Goal: Task Accomplishment & Management: Manage account settings

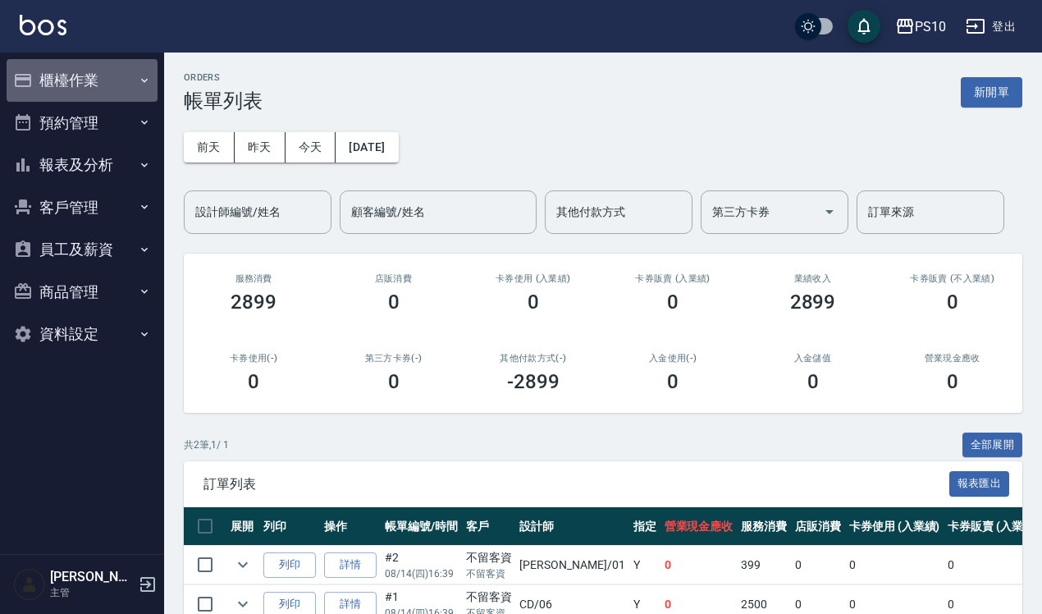
click at [92, 80] on button "櫃檯作業" at bounding box center [82, 80] width 151 height 43
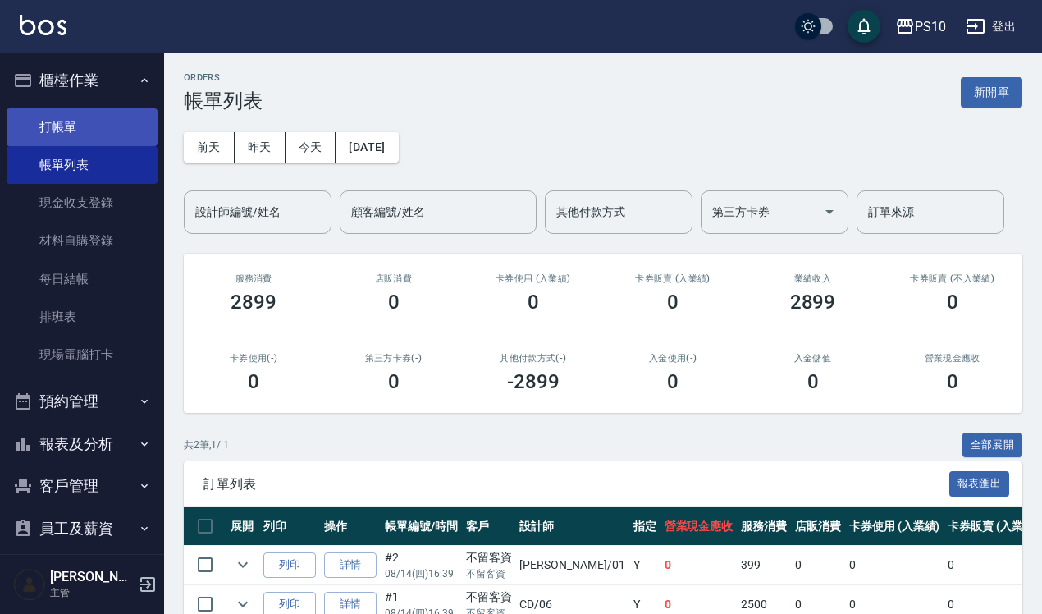
click at [99, 127] on link "打帳單" at bounding box center [82, 127] width 151 height 38
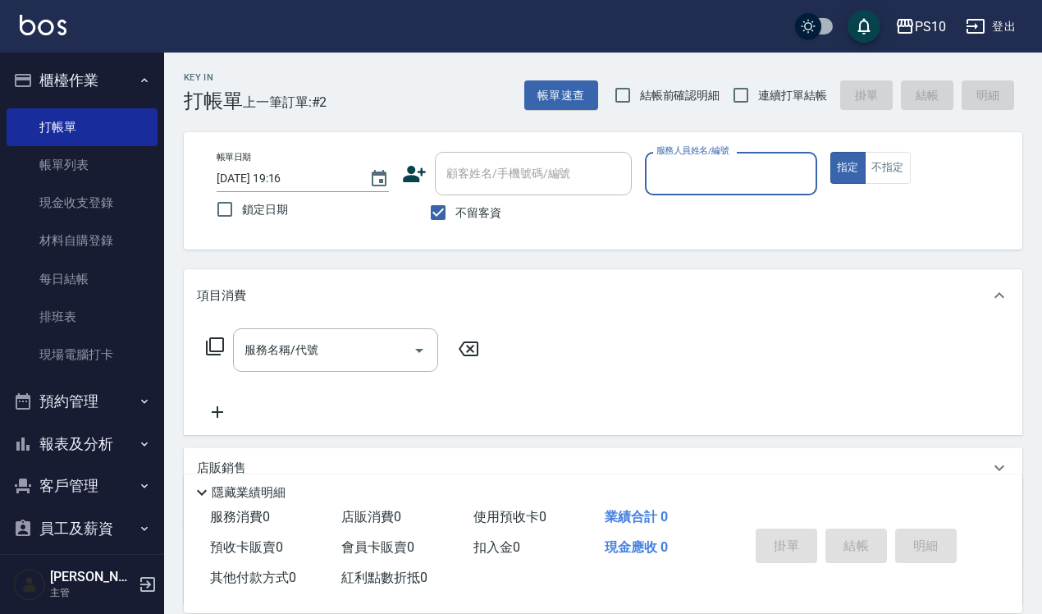
click at [682, 89] on span "結帳前確認明細" at bounding box center [680, 95] width 80 height 17
click at [640, 89] on input "結帳前確認明細" at bounding box center [623, 95] width 34 height 34
checkbox input "true"
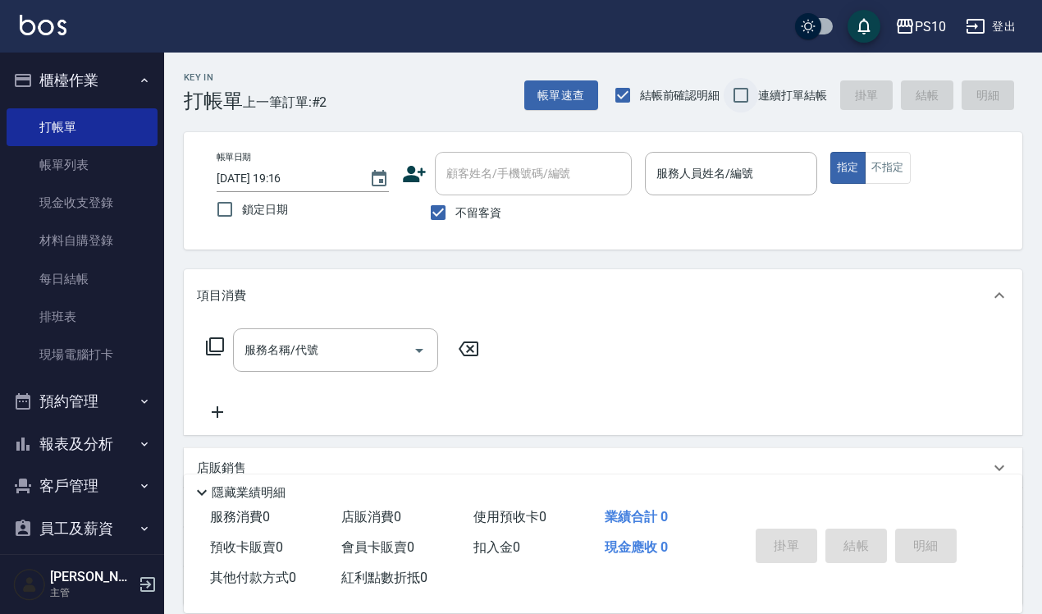
click at [730, 91] on input "連續打單結帳" at bounding box center [741, 95] width 34 height 34
checkbox input "true"
click at [748, 148] on div "帳單日期 [DATE] 19:16 鎖定日期 顧客姓名/手機號碼/編號 顧客姓名/手機號碼/編號 不留客資 服務人員姓名/編號 服務人員姓名/編號 指定 不指定" at bounding box center [603, 190] width 839 height 117
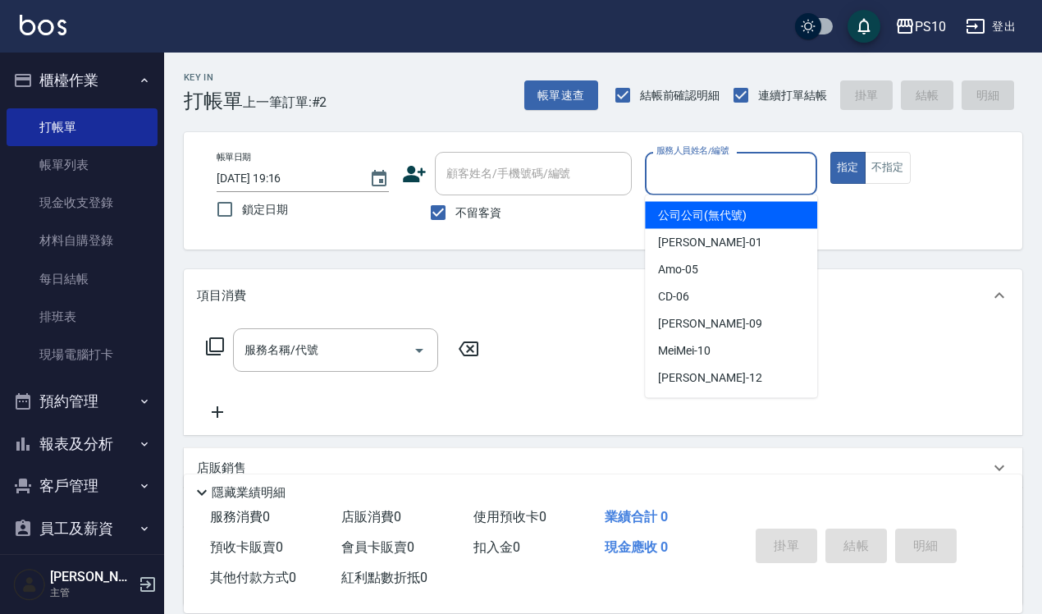
click at [743, 181] on input "服務人員姓名/編號" at bounding box center [731, 173] width 158 height 29
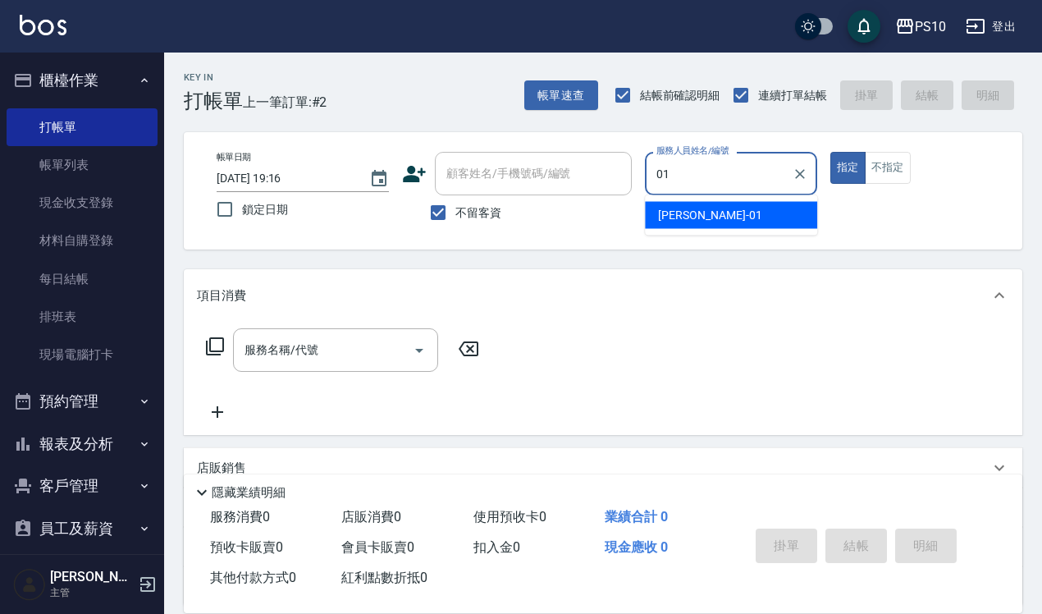
type input "[PERSON_NAME]-01"
type button "true"
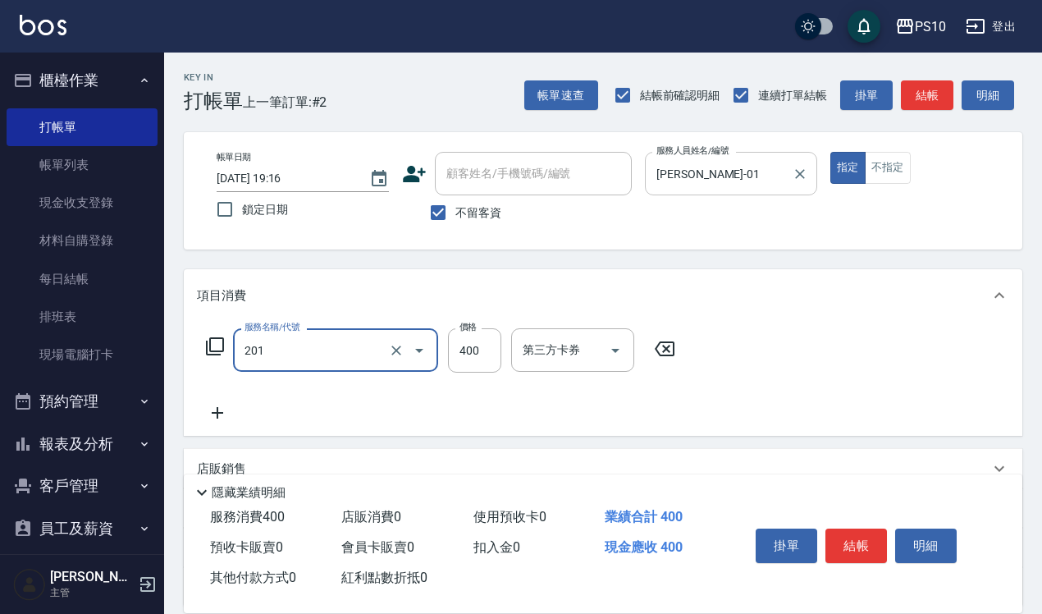
type input "剪髮(201)"
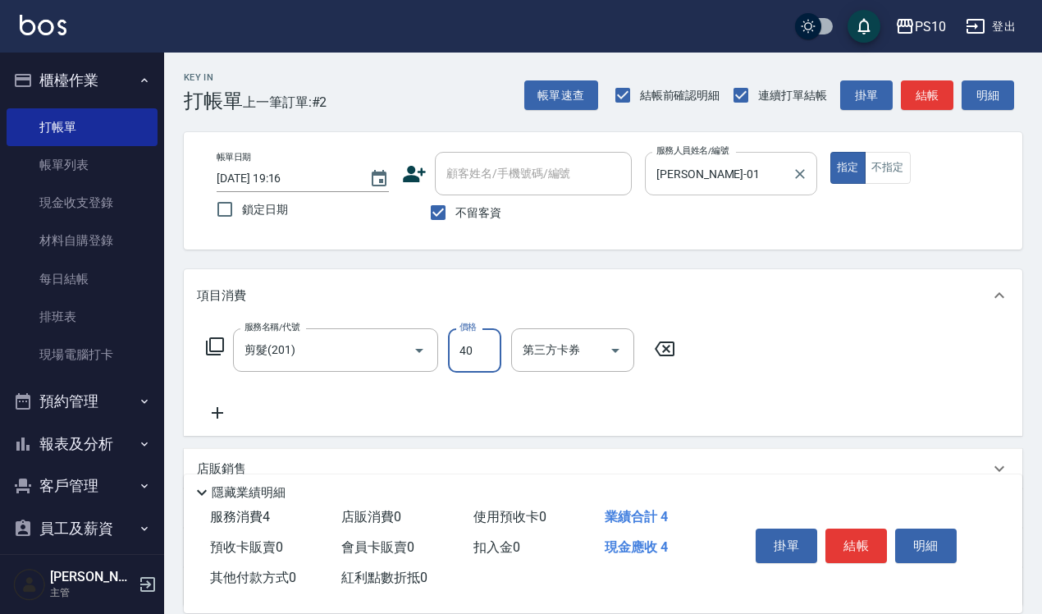
type input "400"
click at [851, 529] on button "結帳" at bounding box center [857, 545] width 62 height 34
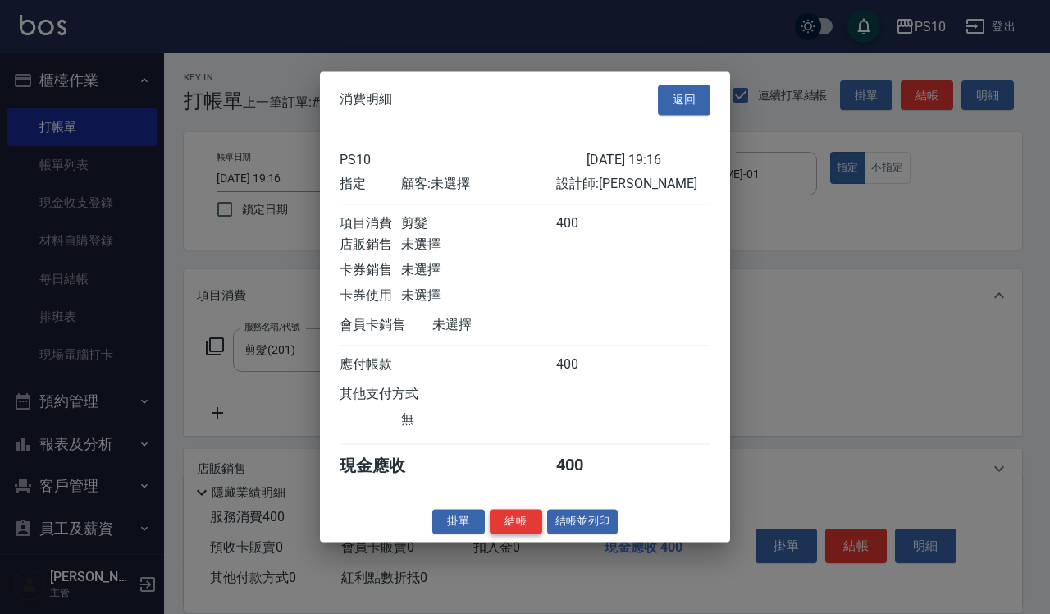
click at [515, 527] on button "結帳" at bounding box center [516, 521] width 53 height 25
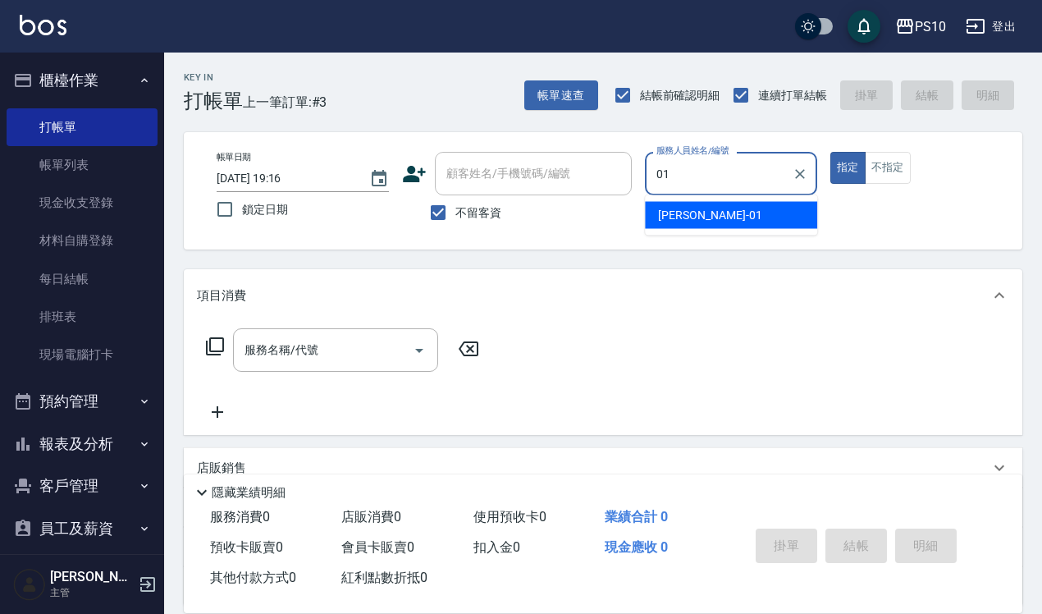
type input "[PERSON_NAME]-01"
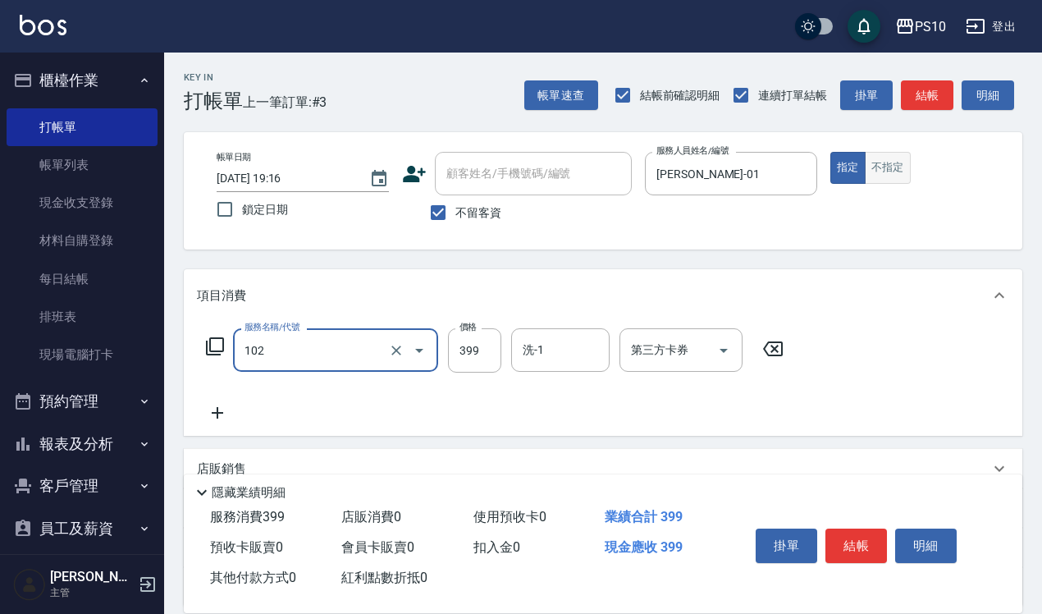
type input "SPA洗髮399(102)"
click at [895, 164] on button "不指定" at bounding box center [888, 168] width 46 height 32
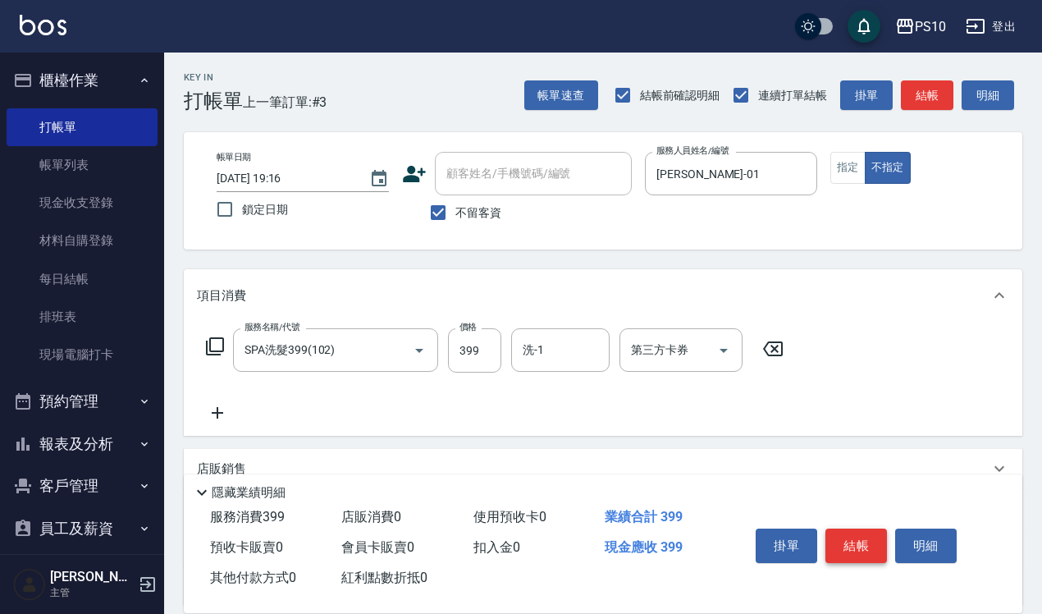
click at [863, 542] on button "結帳" at bounding box center [857, 545] width 62 height 34
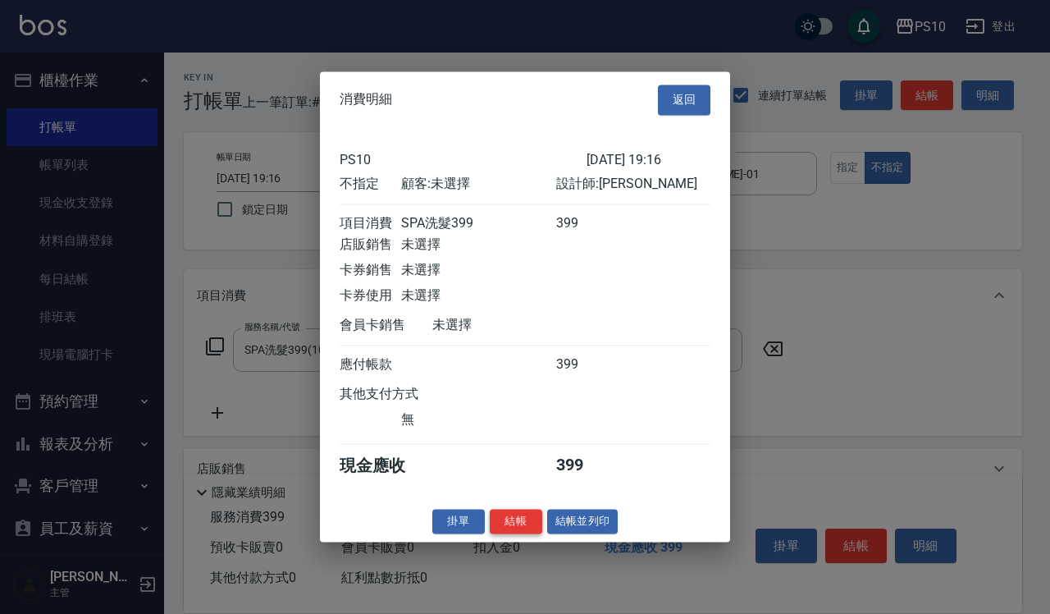
click at [521, 525] on button "結帳" at bounding box center [516, 521] width 53 height 25
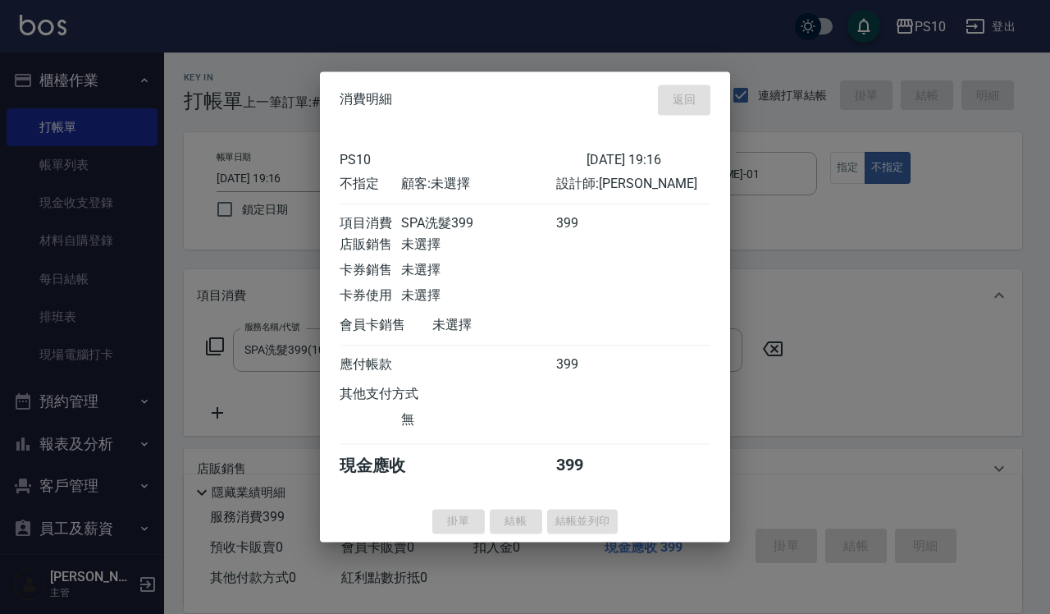
type input "[DATE] 19:17"
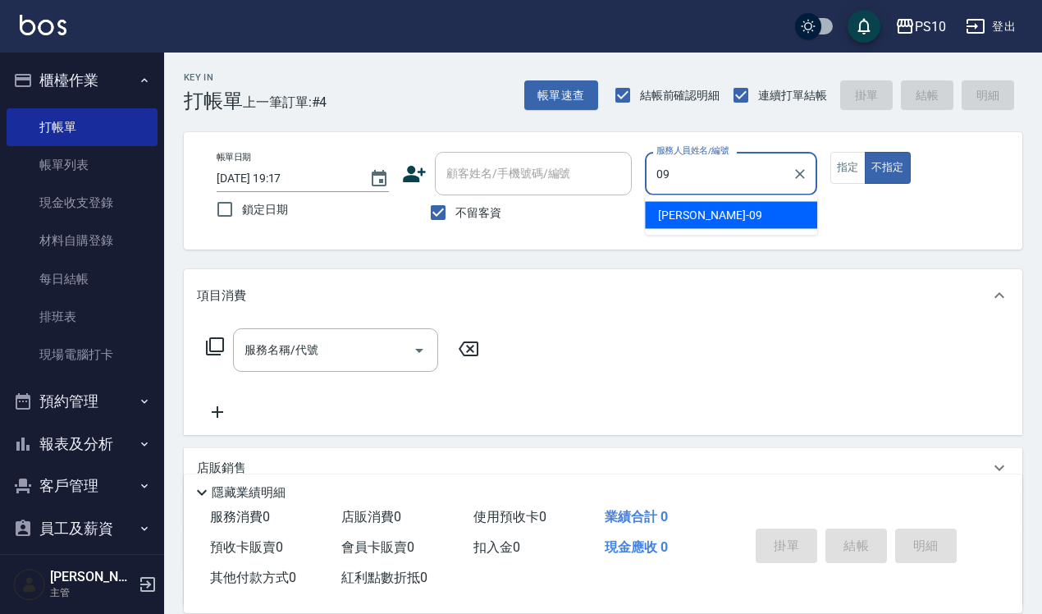
type input "[PERSON_NAME]-09"
type button "false"
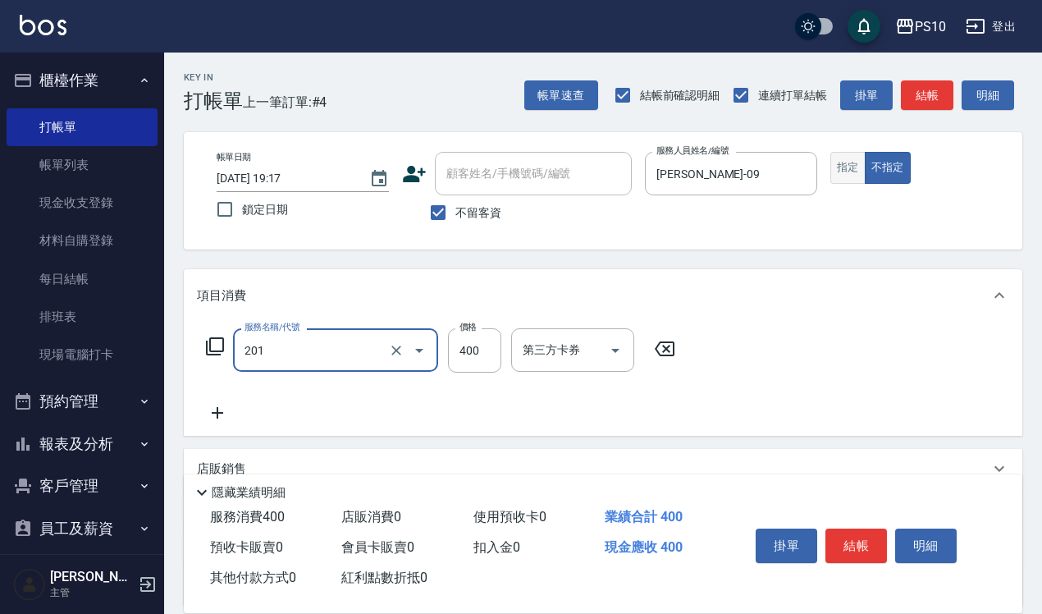
type input "剪髮(201)"
click at [844, 169] on button "指定" at bounding box center [847, 168] width 35 height 32
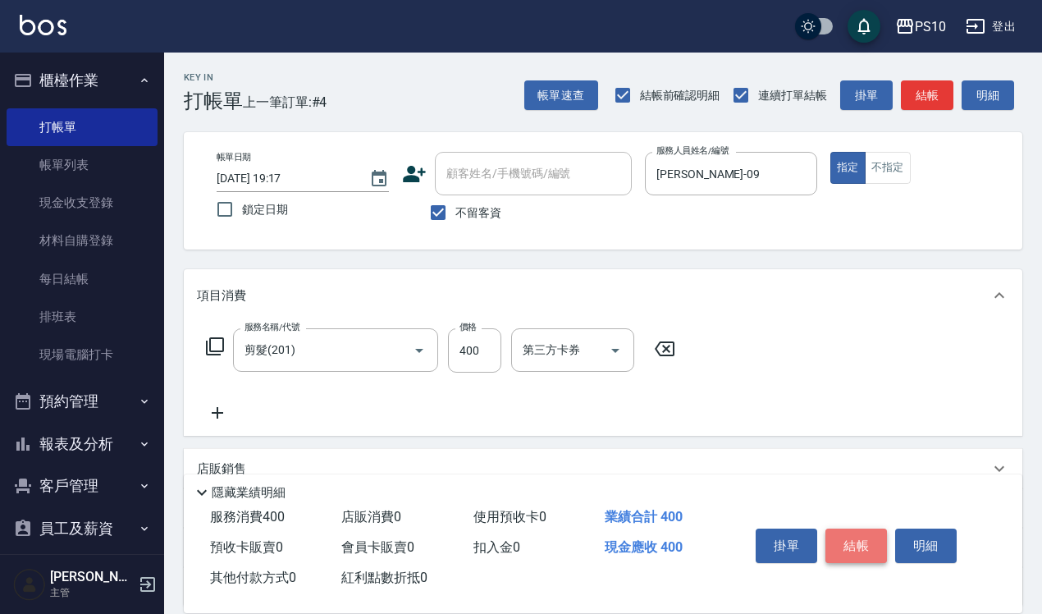
click at [856, 550] on button "結帳" at bounding box center [857, 545] width 62 height 34
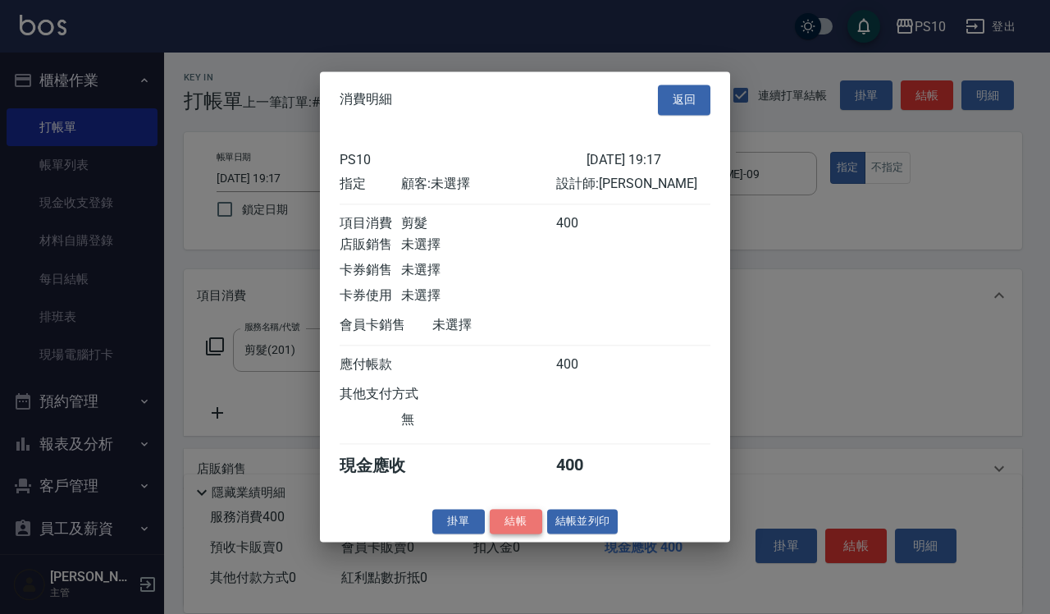
click at [522, 524] on button "結帳" at bounding box center [516, 521] width 53 height 25
type input "[DATE] 19:18"
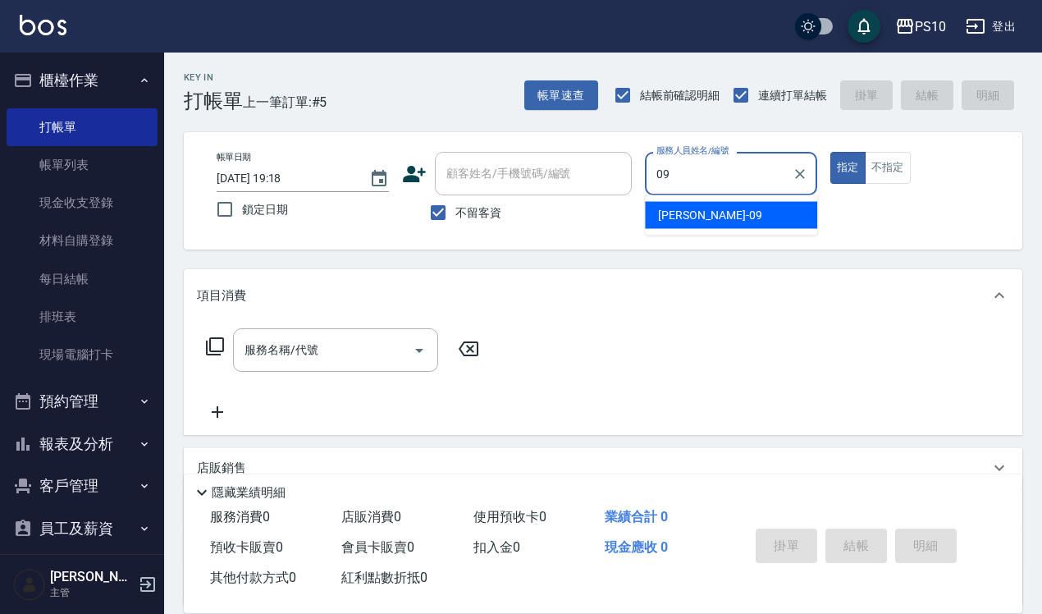
type input "[PERSON_NAME]-09"
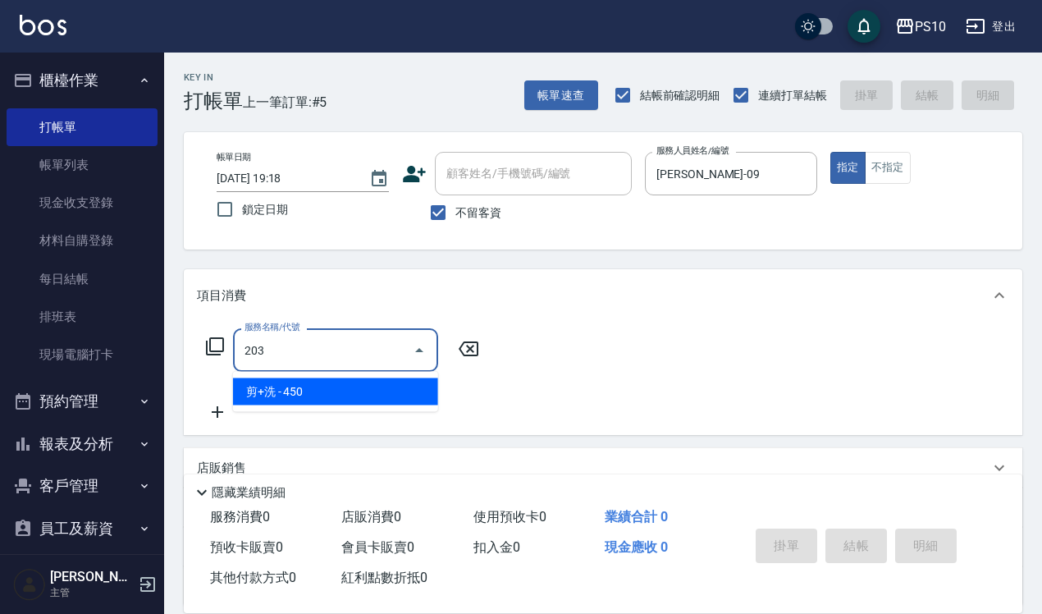
type input "剪+洗(203)"
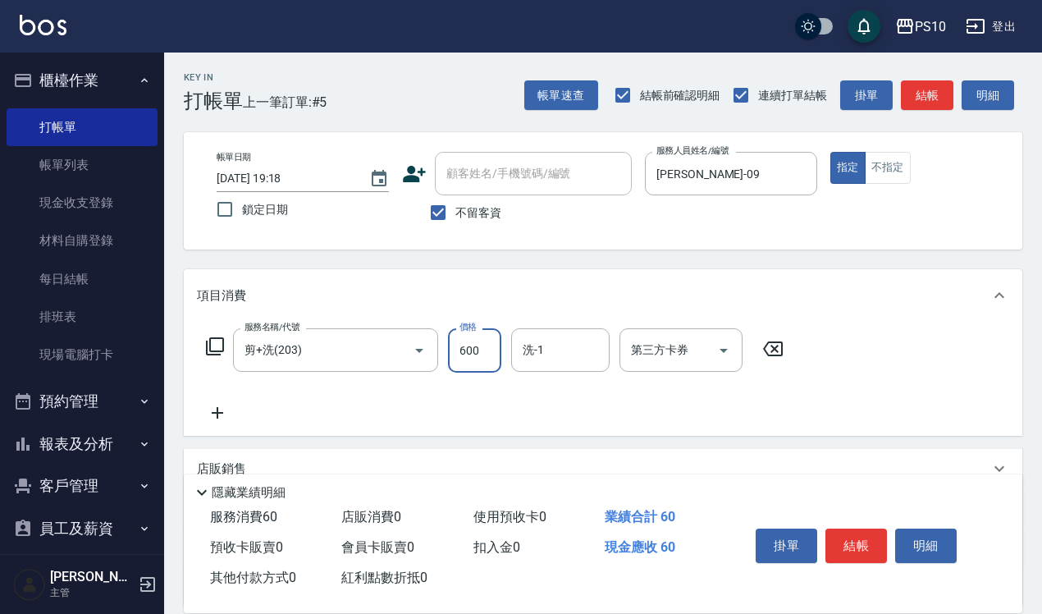
type input "600"
click at [842, 543] on button "結帳" at bounding box center [857, 545] width 62 height 34
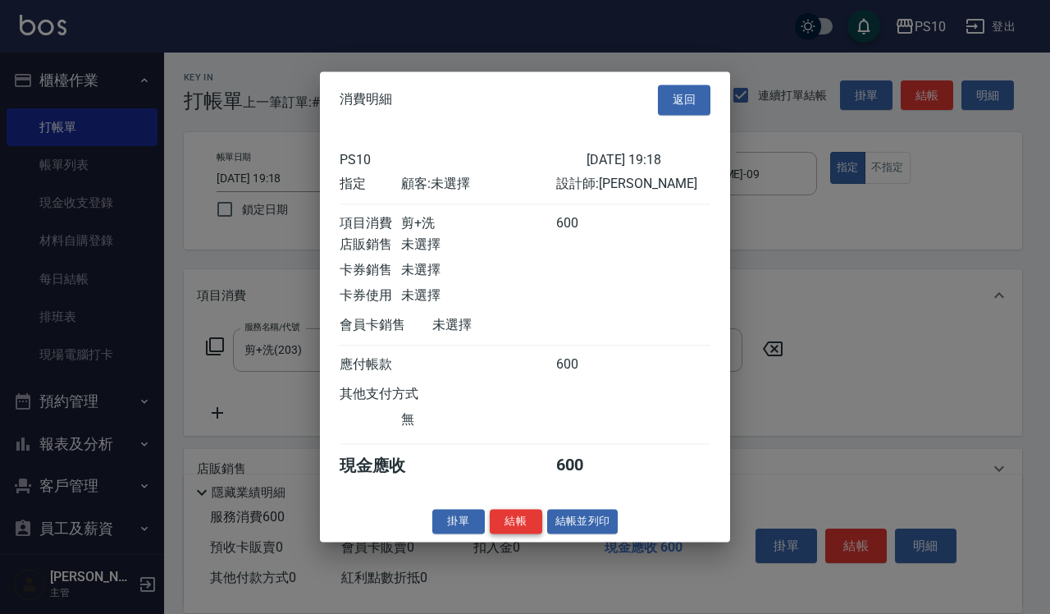
click at [503, 533] on button "結帳" at bounding box center [516, 521] width 53 height 25
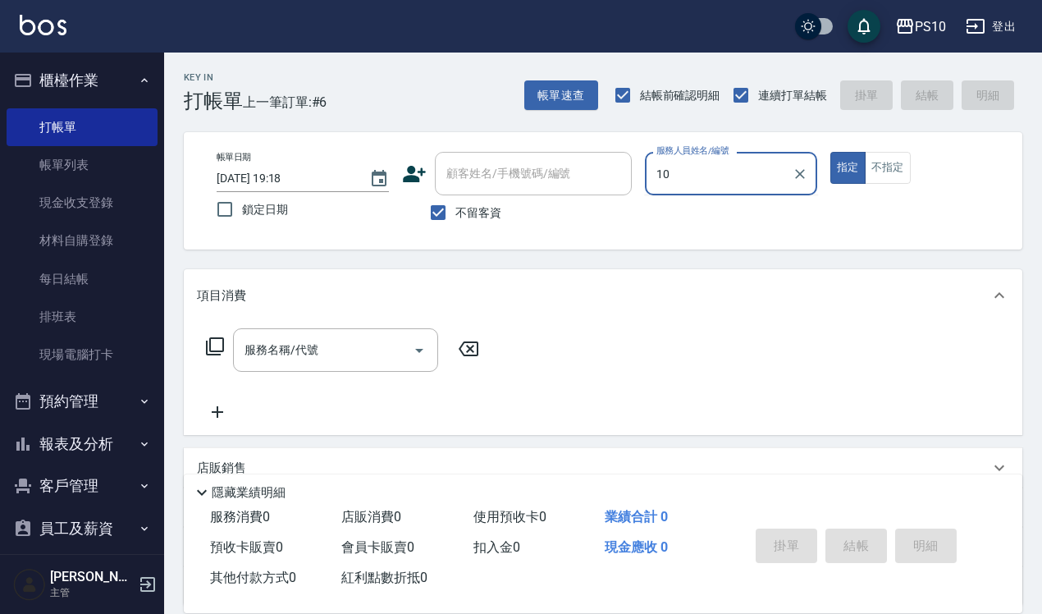
type input "MeiMei-10"
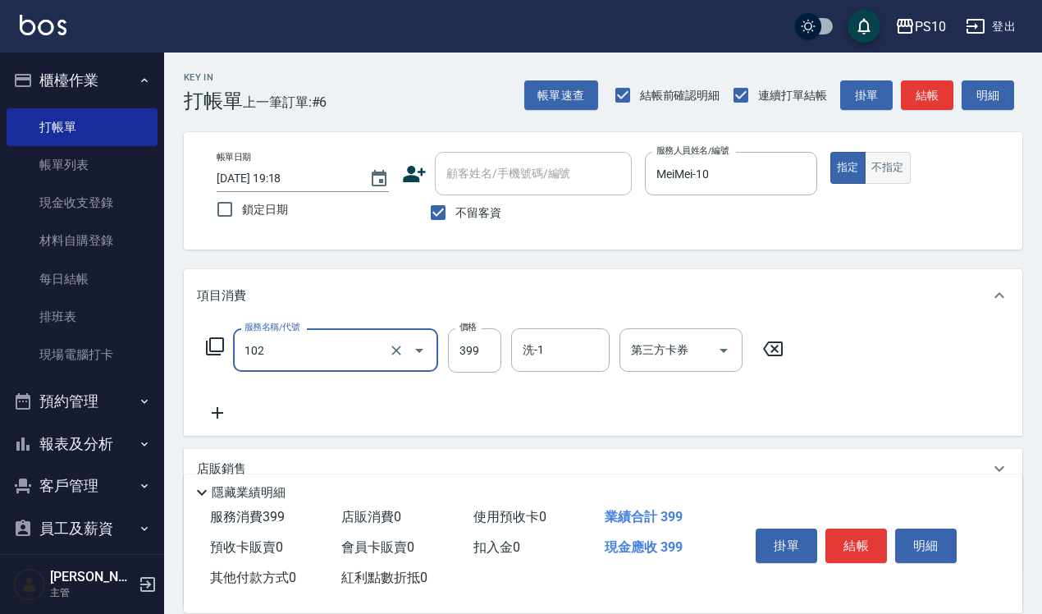
type input "SPA洗髮399(102)"
click at [903, 169] on button "不指定" at bounding box center [888, 168] width 46 height 32
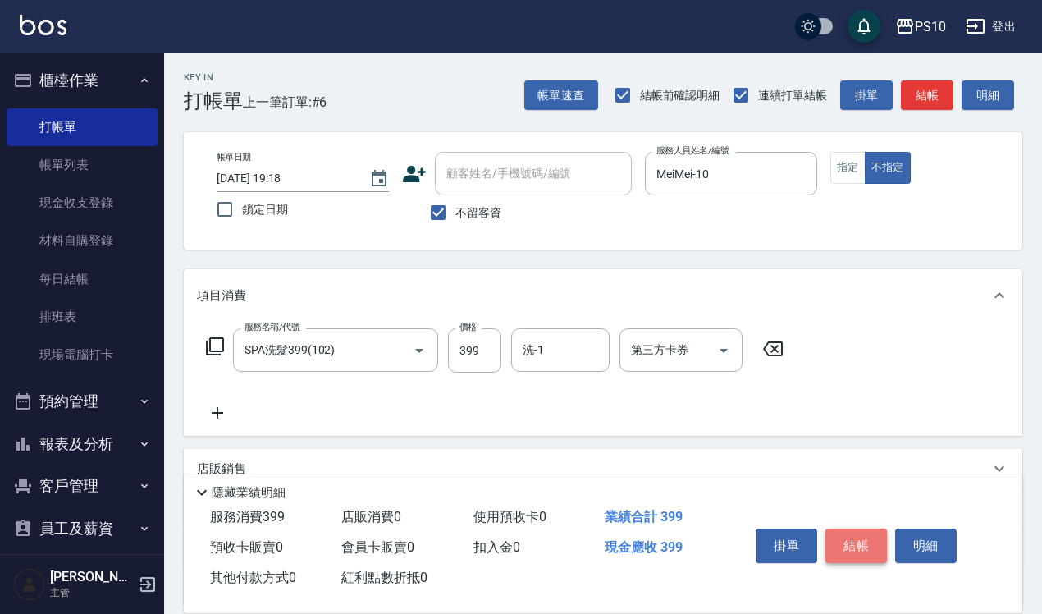
click at [839, 531] on button "結帳" at bounding box center [857, 545] width 62 height 34
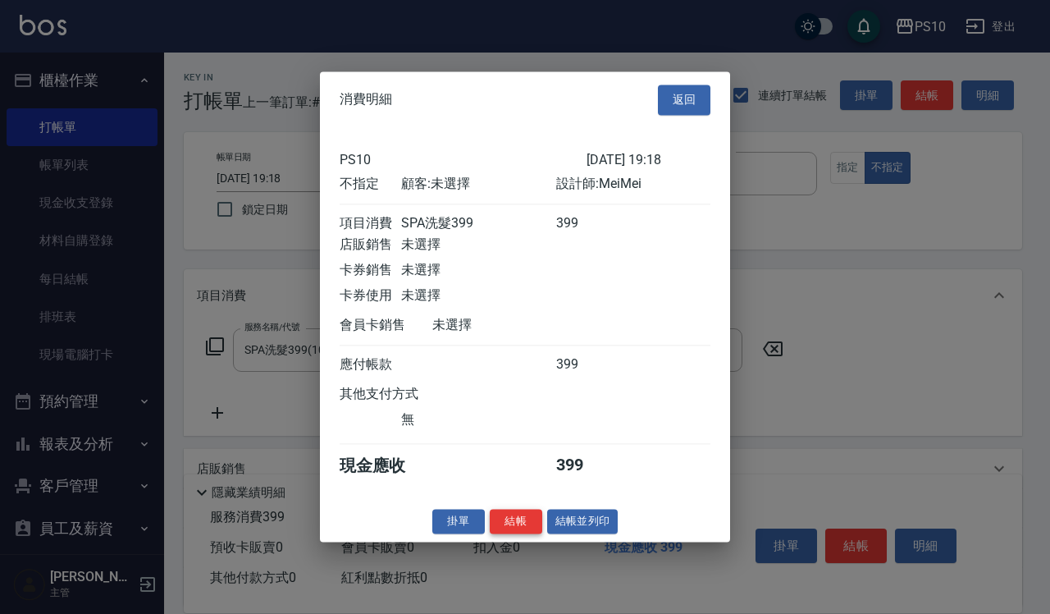
click at [510, 524] on button "結帳" at bounding box center [516, 521] width 53 height 25
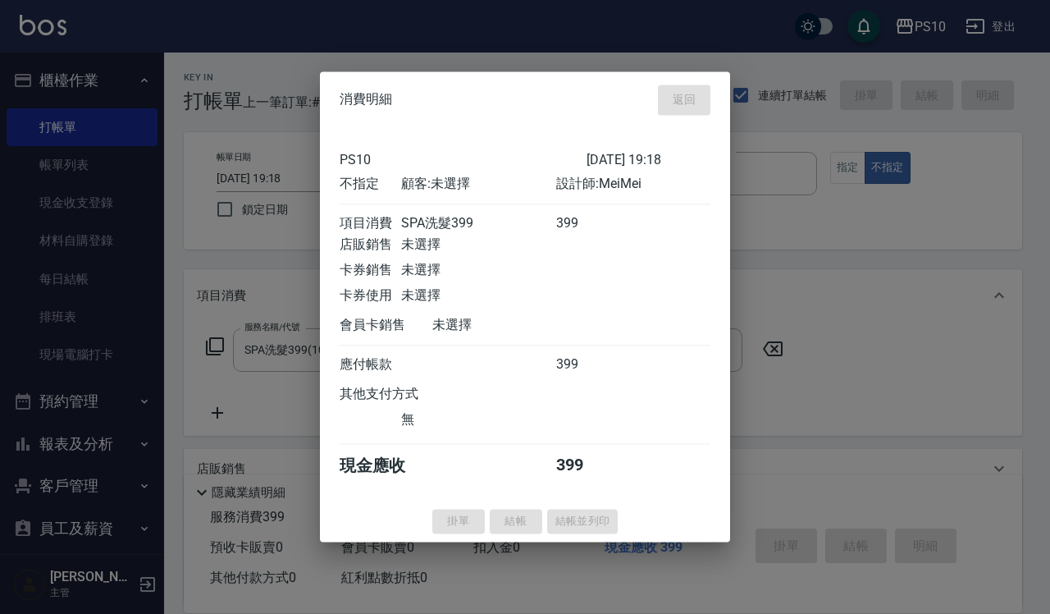
type input "[DATE] 19:19"
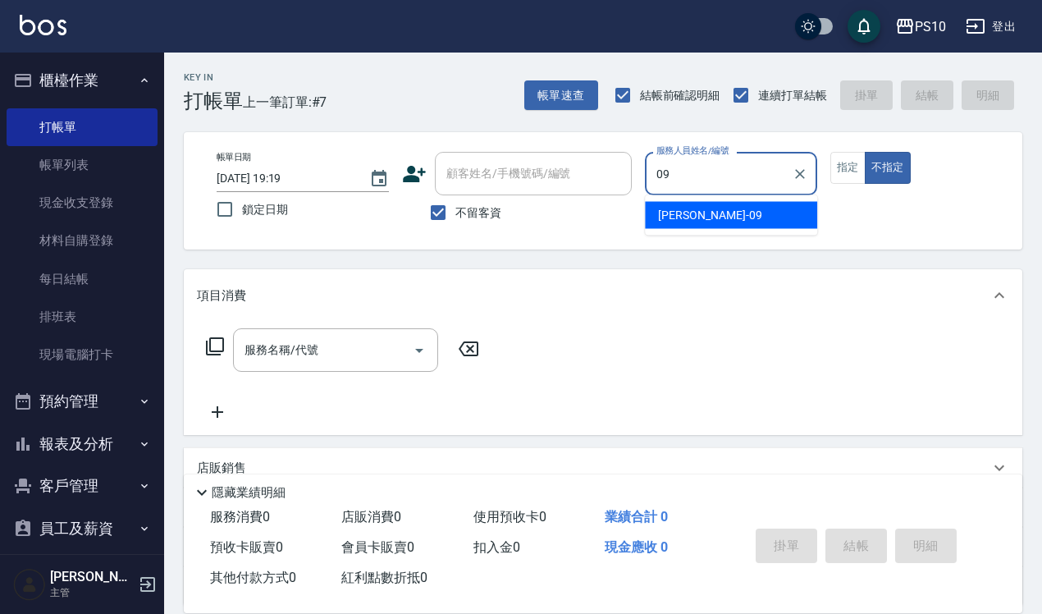
type input "[PERSON_NAME]-09"
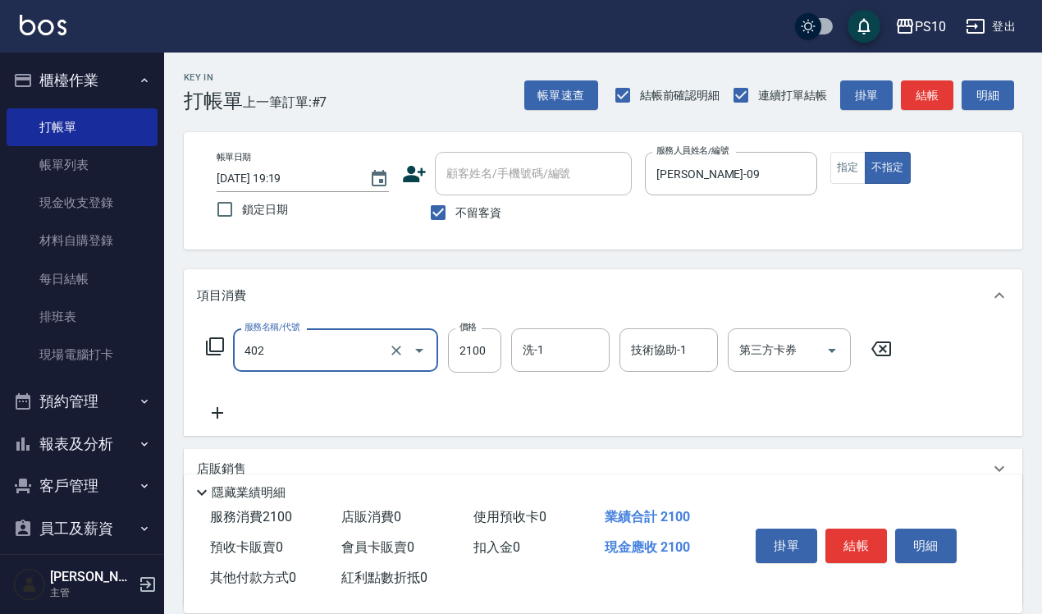
type input "染髮中髮(402)"
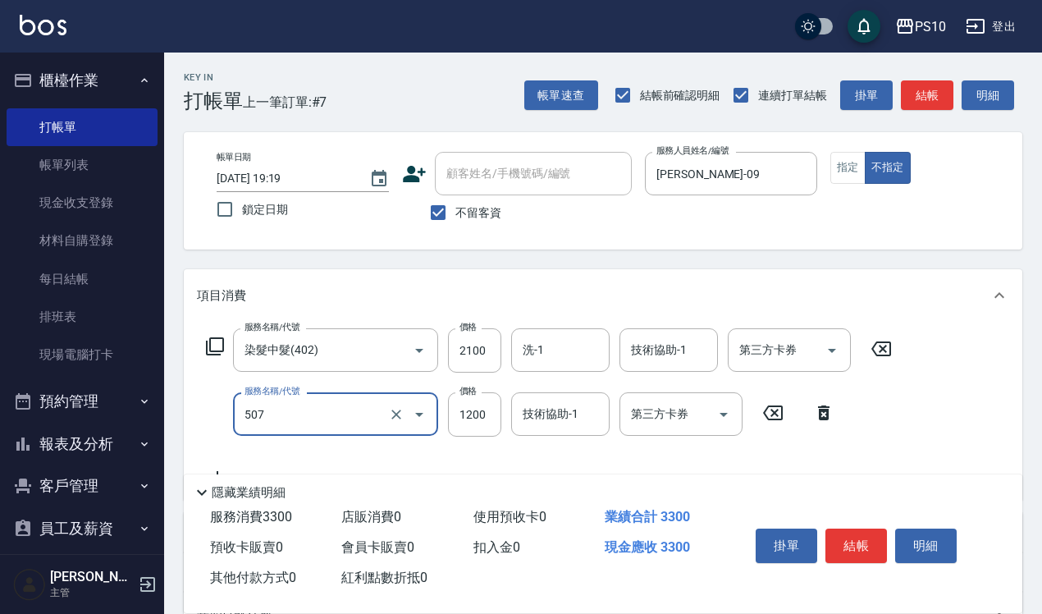
type input "5G短髮(507)"
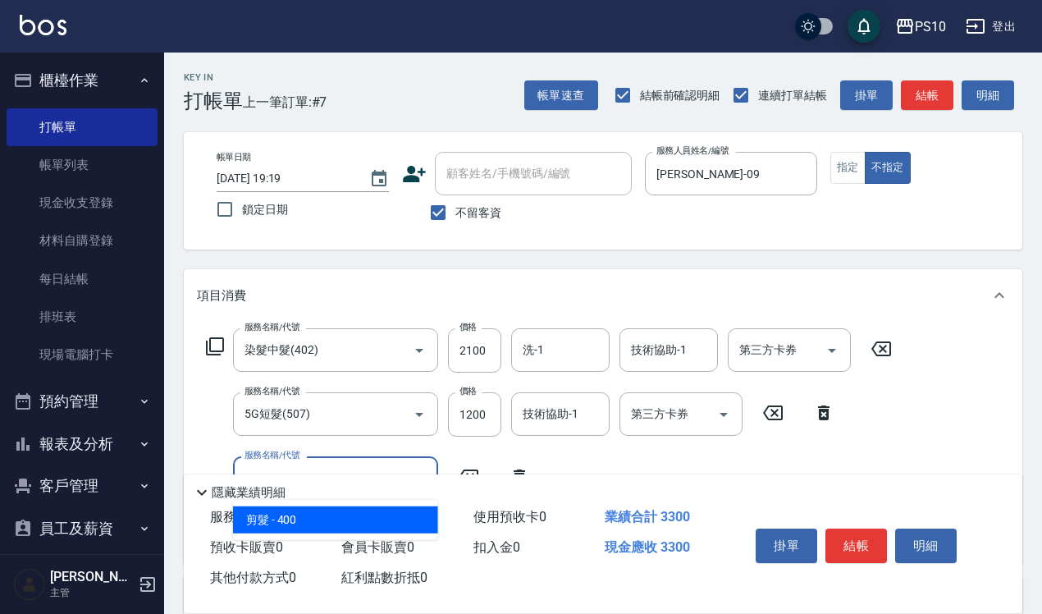
type input "剪髮(201)"
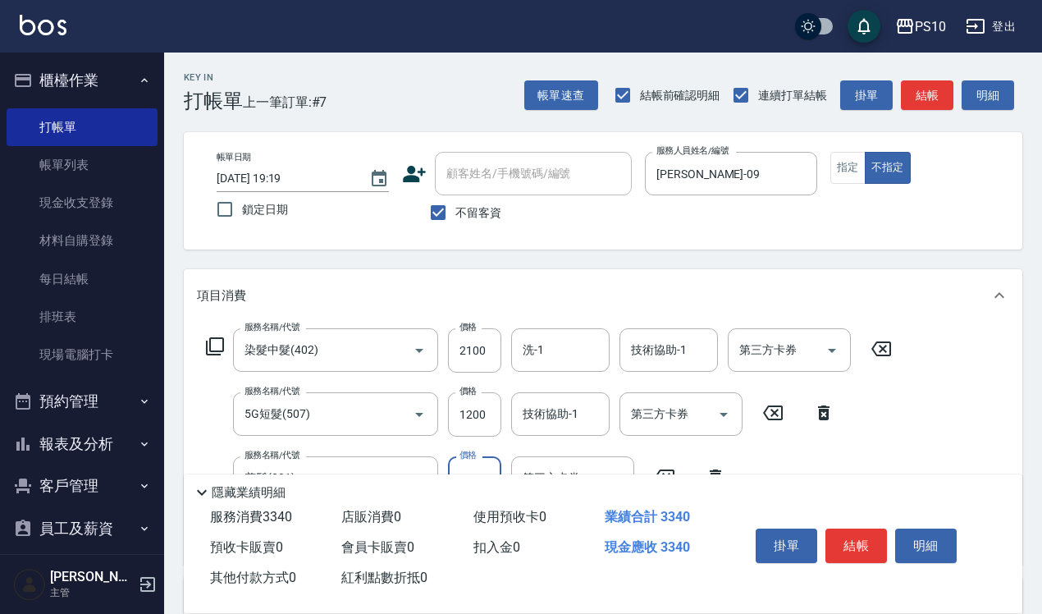
type input "400"
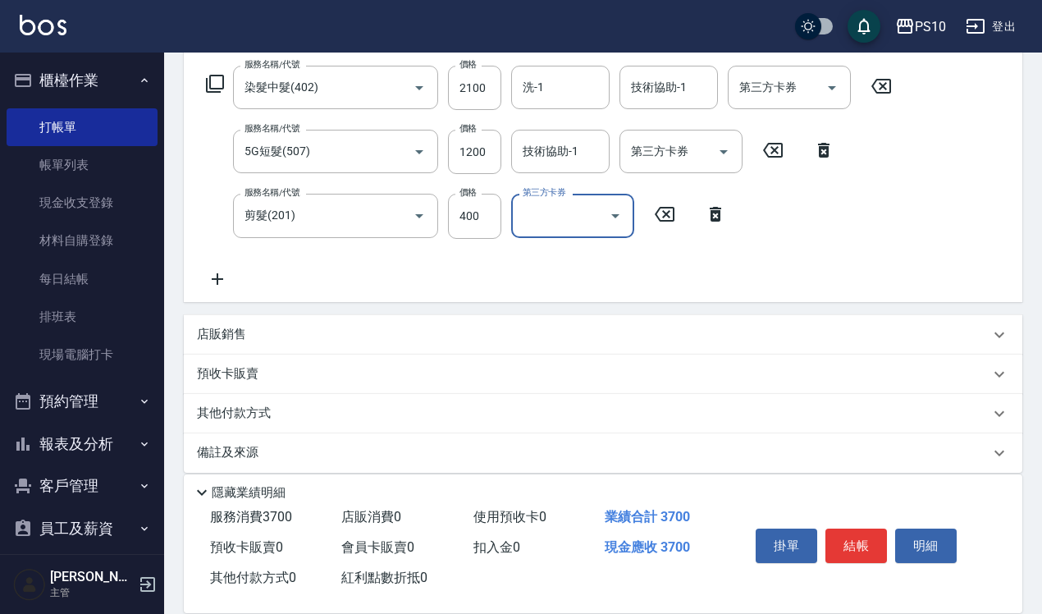
scroll to position [277, 0]
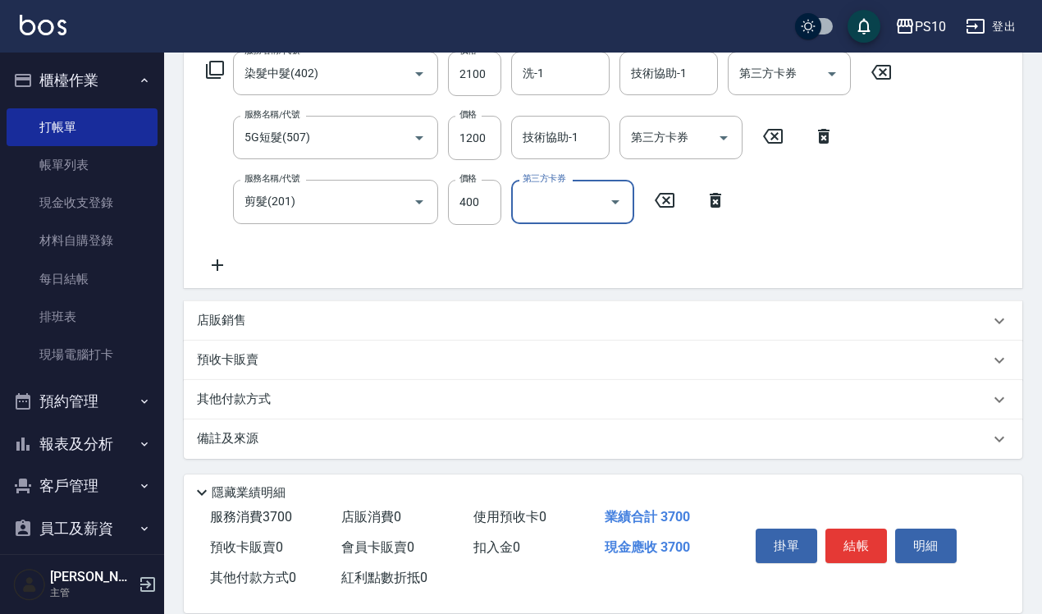
click at [323, 396] on div "其他付款方式" at bounding box center [593, 400] width 793 height 18
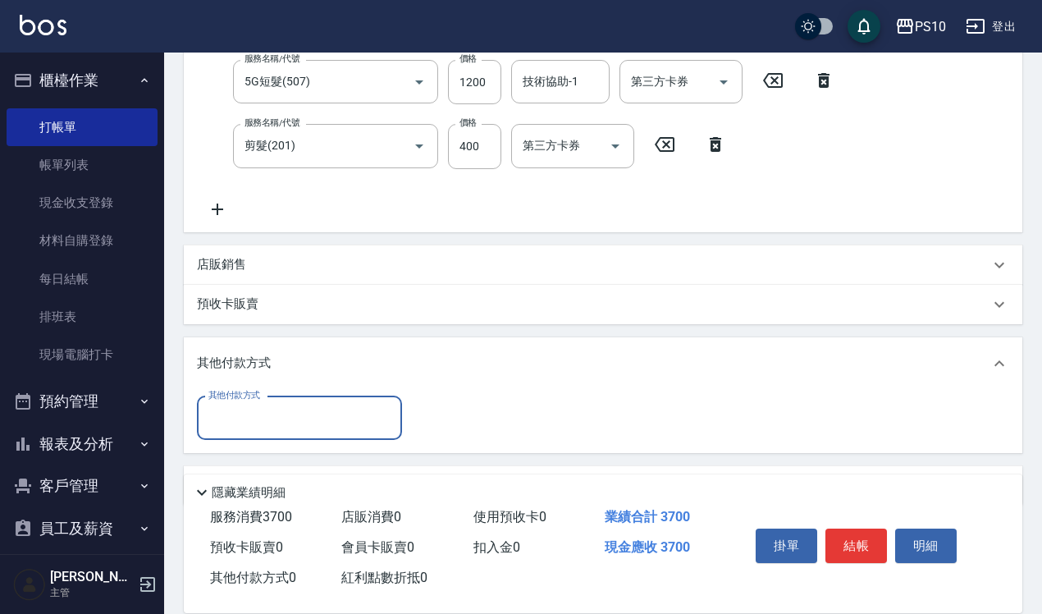
scroll to position [379, 0]
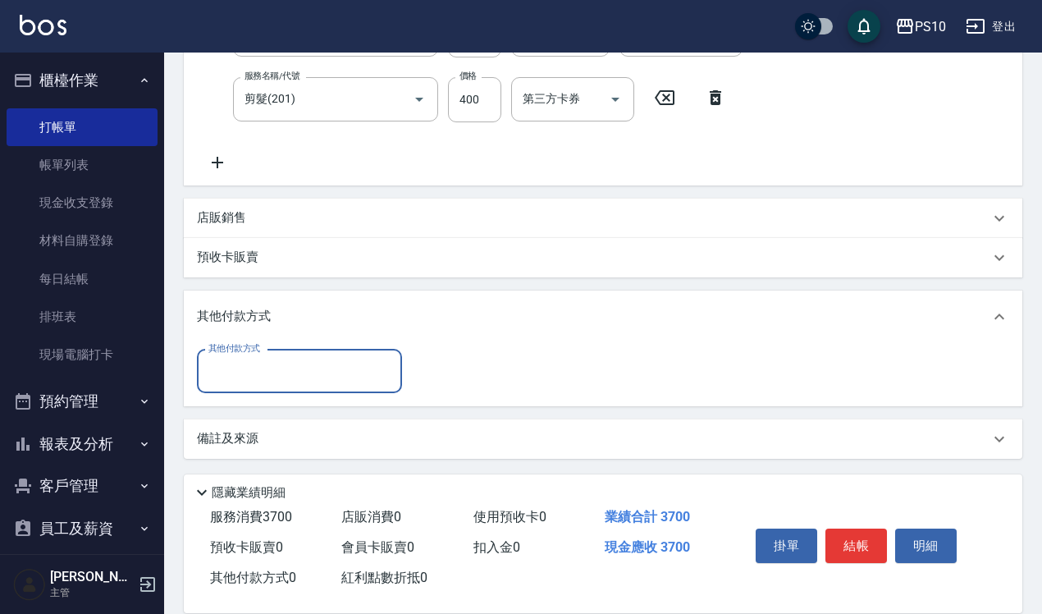
click at [321, 378] on input "其他付款方式" at bounding box center [299, 371] width 190 height 29
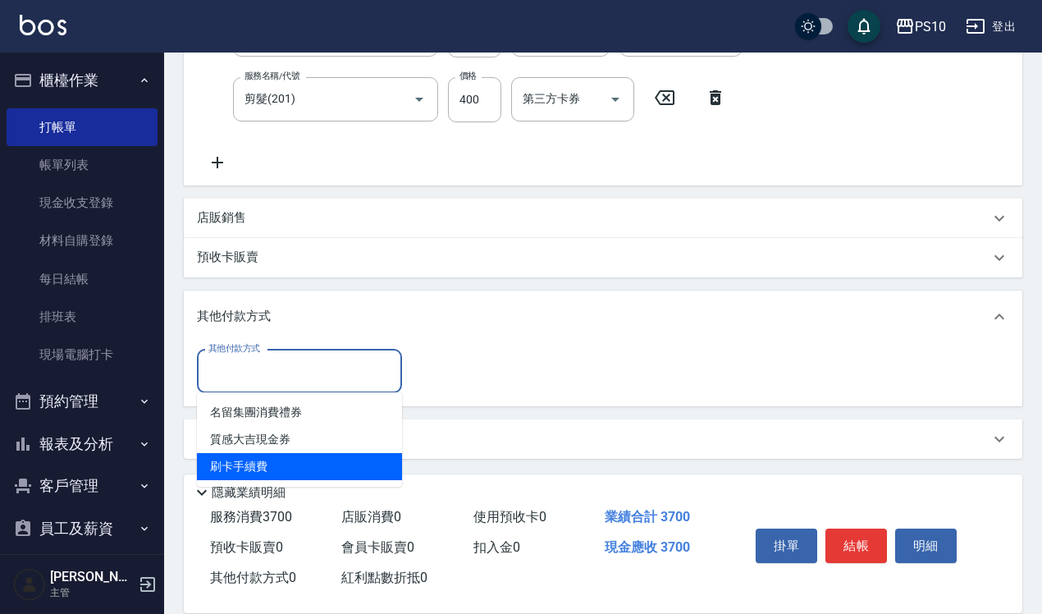
click at [301, 464] on span "刷卡手續費" at bounding box center [299, 466] width 205 height 27
type input "刷卡手續費"
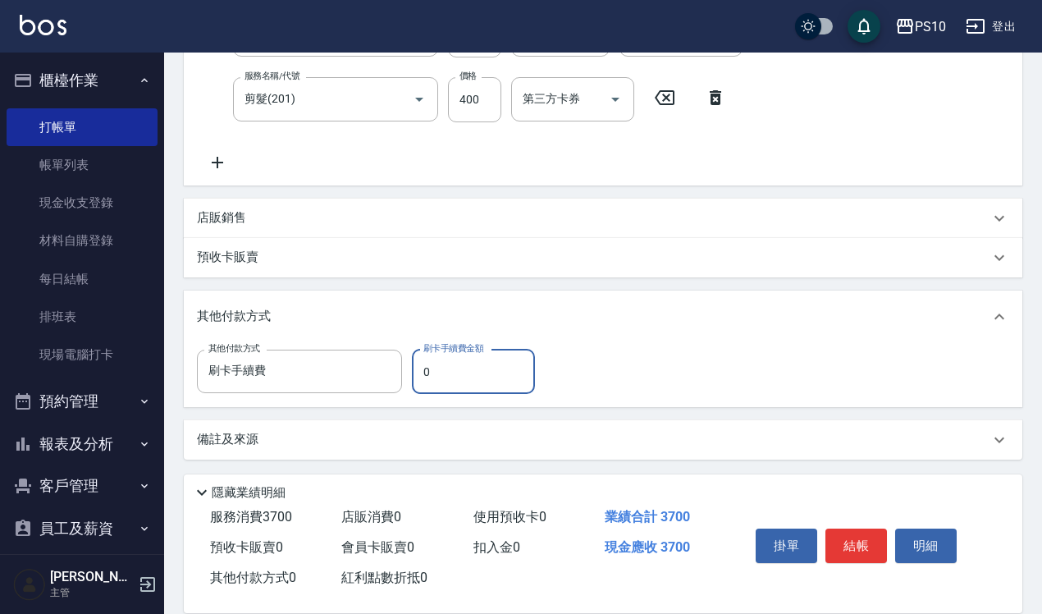
drag, startPoint x: 427, startPoint y: 369, endPoint x: 410, endPoint y: 367, distance: 16.6
click at [412, 369] on input "0" at bounding box center [473, 372] width 123 height 44
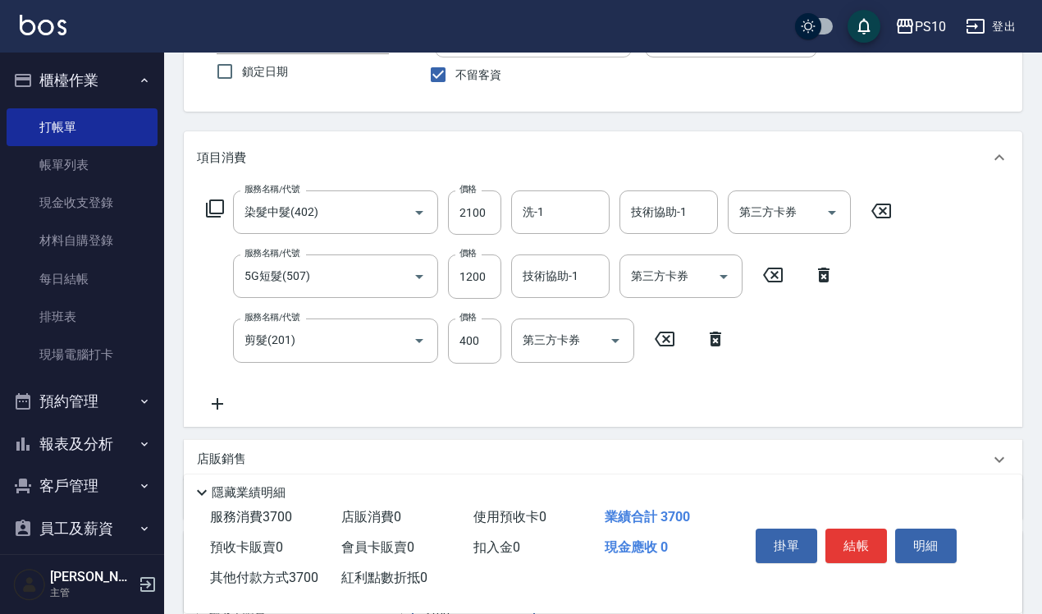
scroll to position [0, 0]
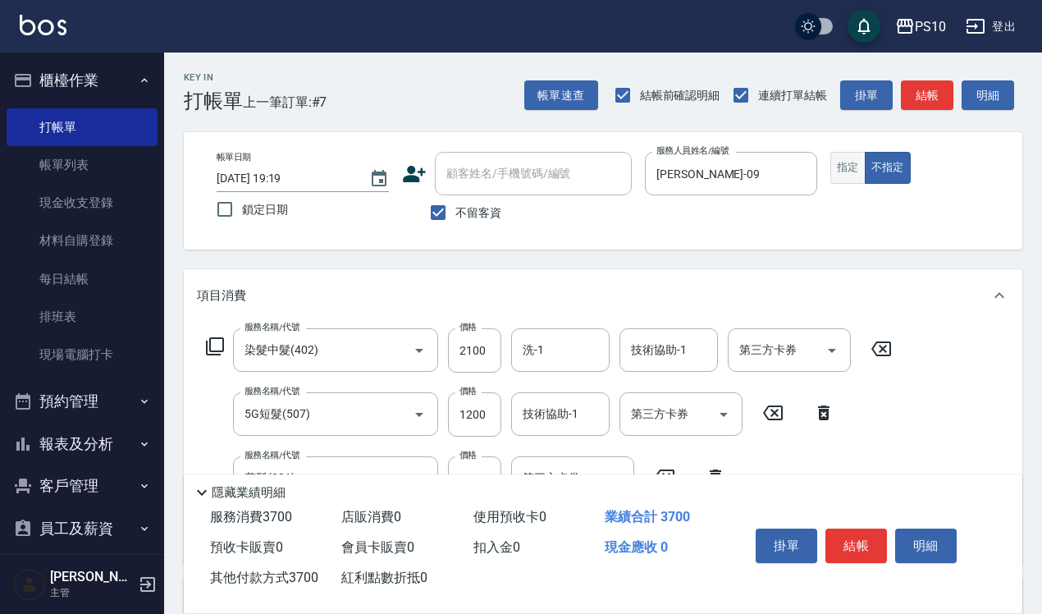
type input "3700"
click at [831, 166] on button "指定" at bounding box center [847, 168] width 35 height 32
click at [839, 535] on button "結帳" at bounding box center [857, 545] width 62 height 34
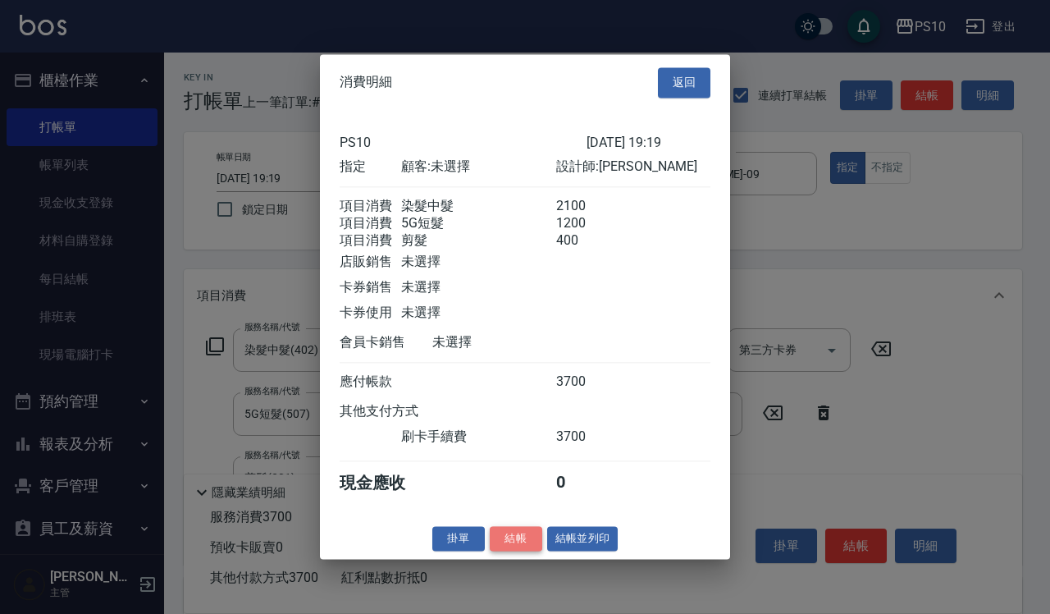
click at [506, 547] on button "結帳" at bounding box center [516, 538] width 53 height 25
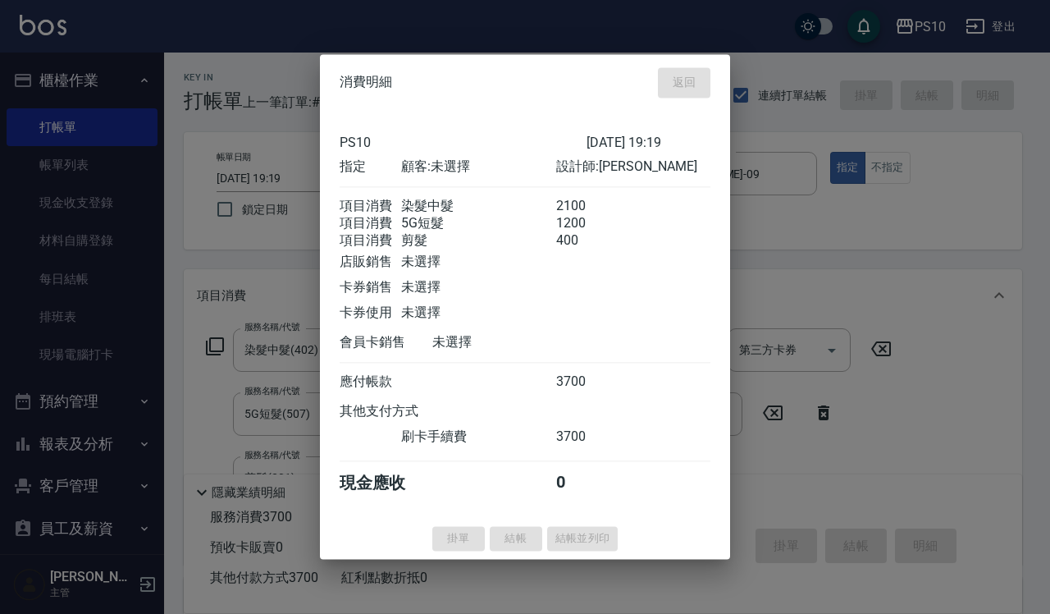
type input "[DATE] 19:20"
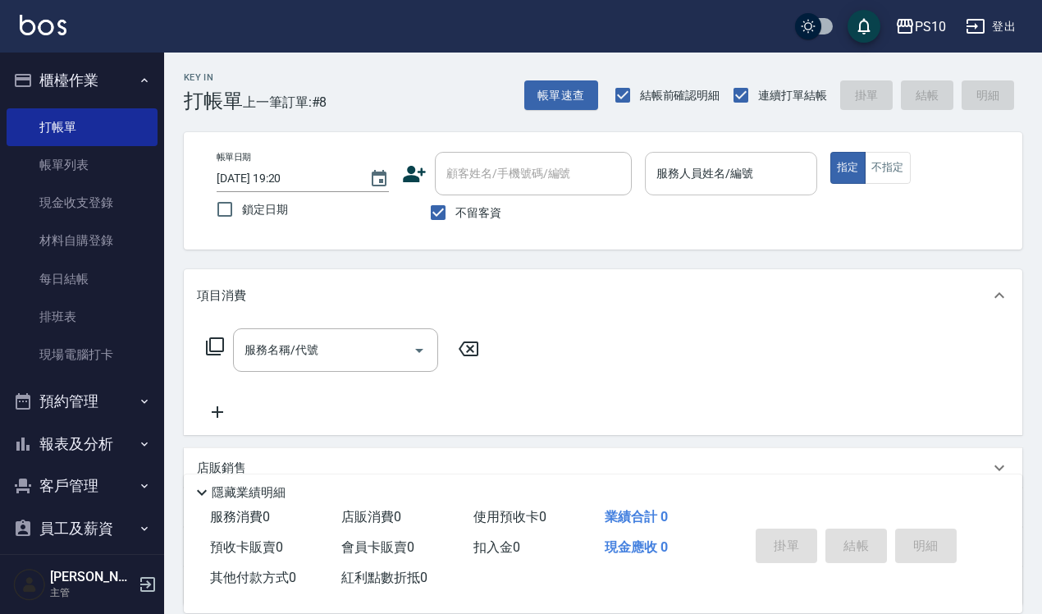
click at [780, 154] on div "服務人員姓名/編號" at bounding box center [731, 173] width 172 height 43
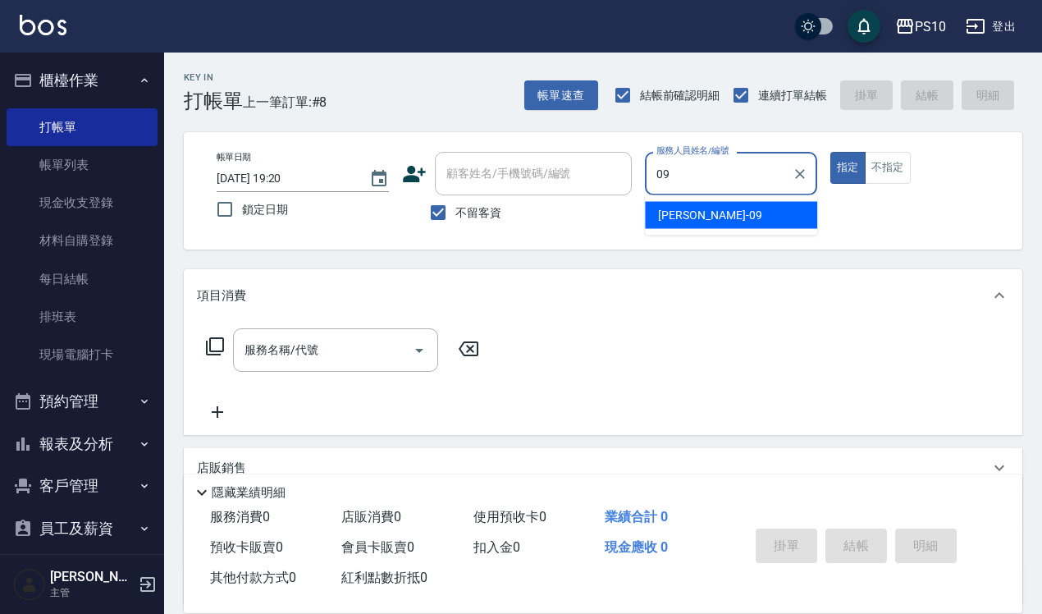
type input "[PERSON_NAME]-09"
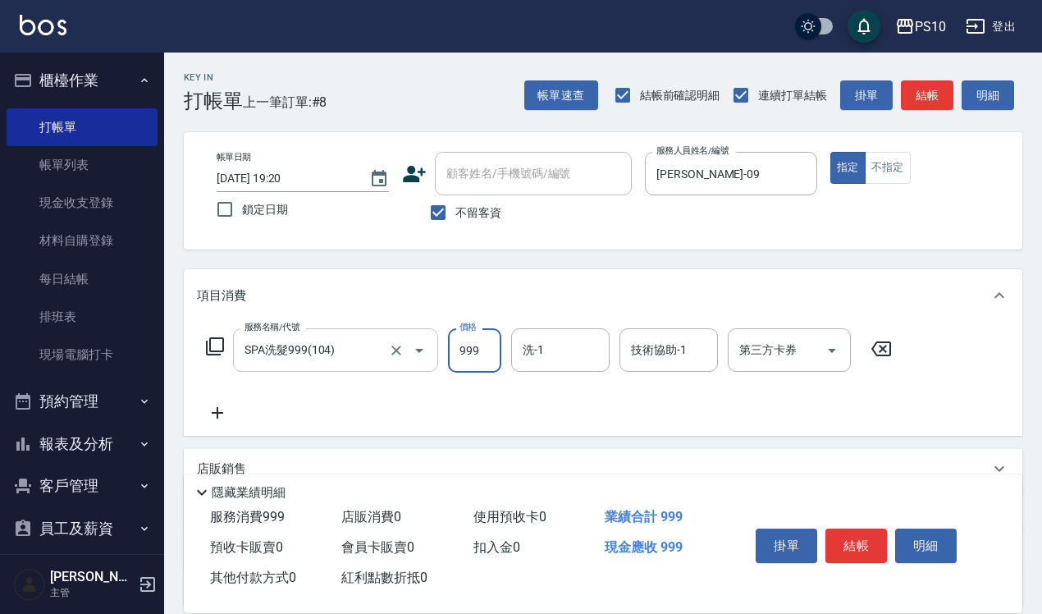
click at [342, 337] on input "SPA洗髮999(104)" at bounding box center [312, 350] width 144 height 29
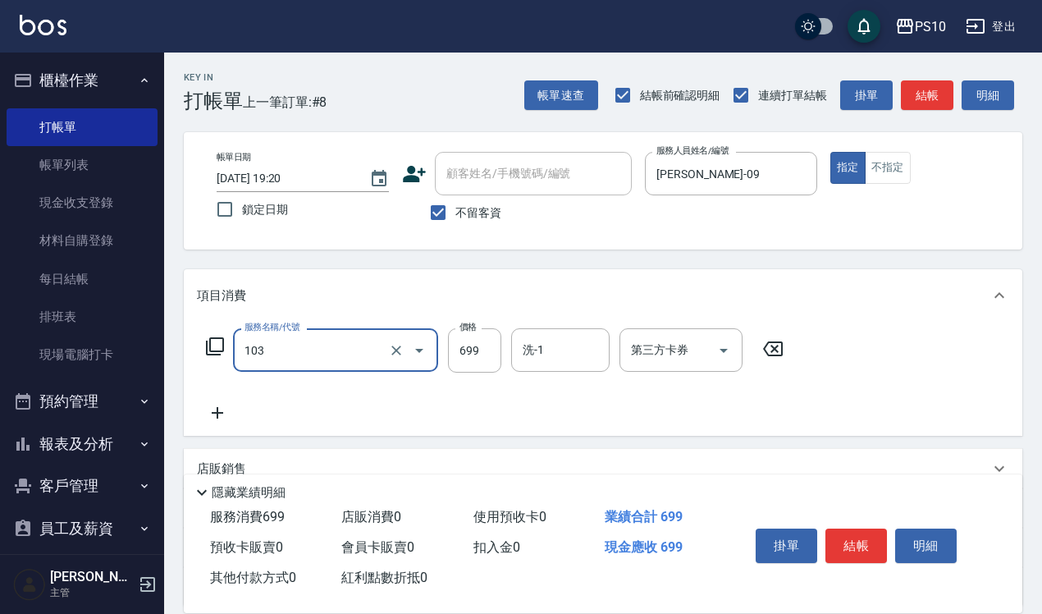
type input "SPA洗髮699(103)"
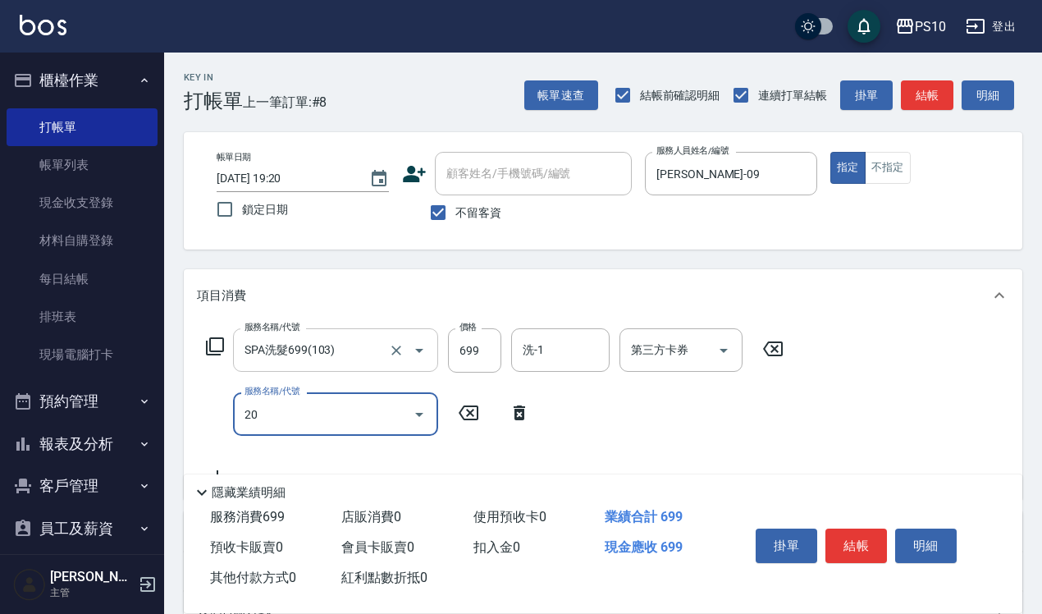
type input "205"
type input "剪瀏海(204)"
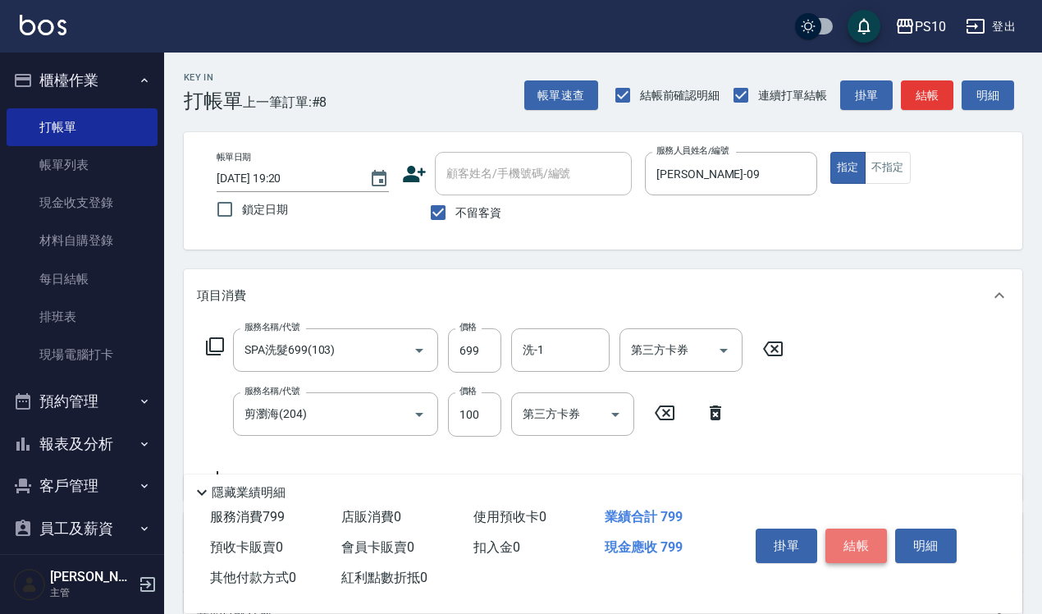
click at [856, 538] on button "結帳" at bounding box center [857, 545] width 62 height 34
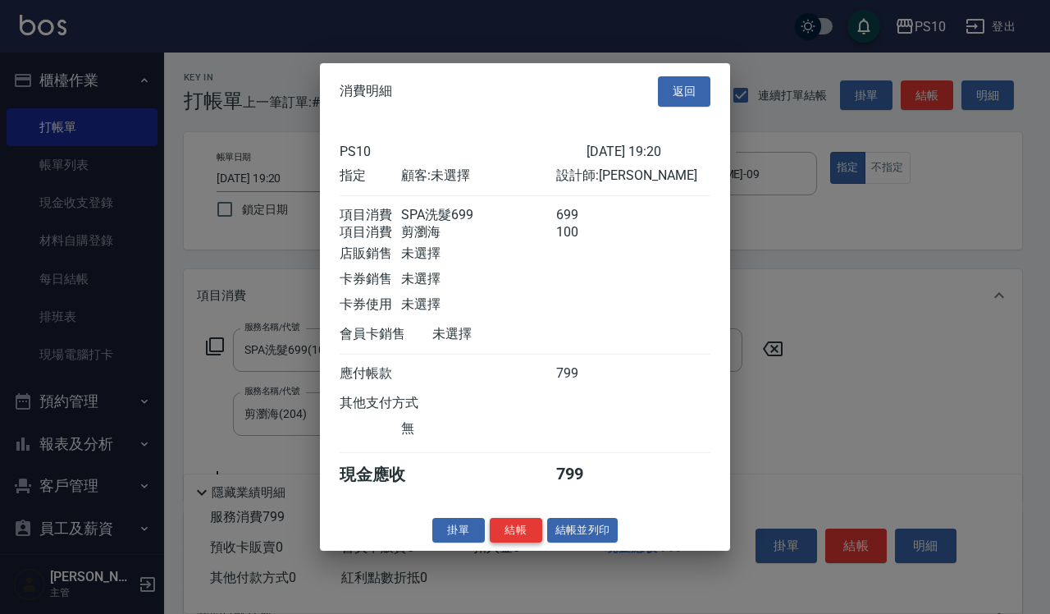
click at [519, 542] on button "結帳" at bounding box center [516, 529] width 53 height 25
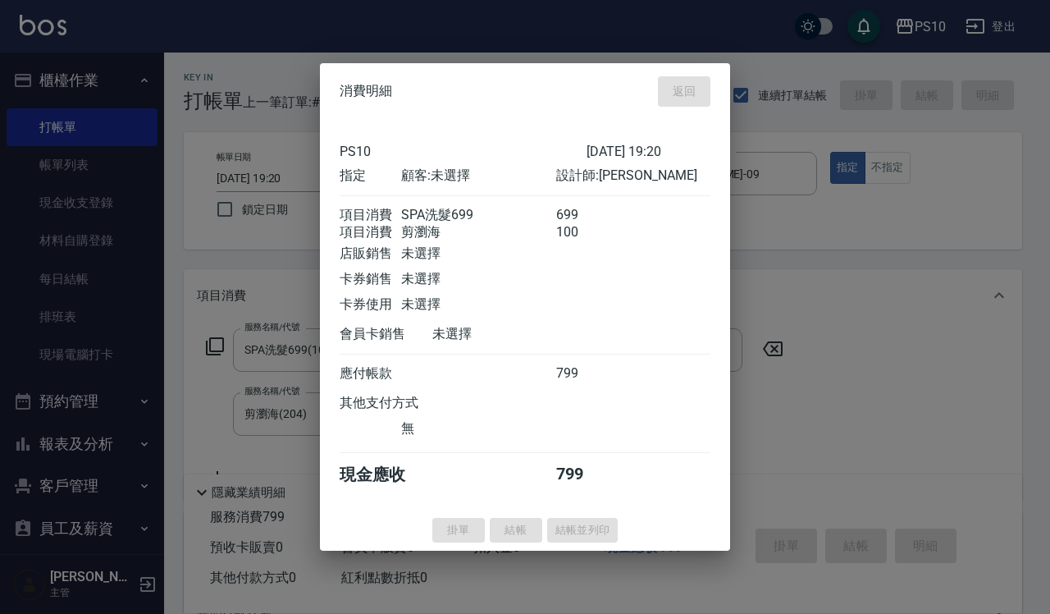
type input "[DATE] 19:57"
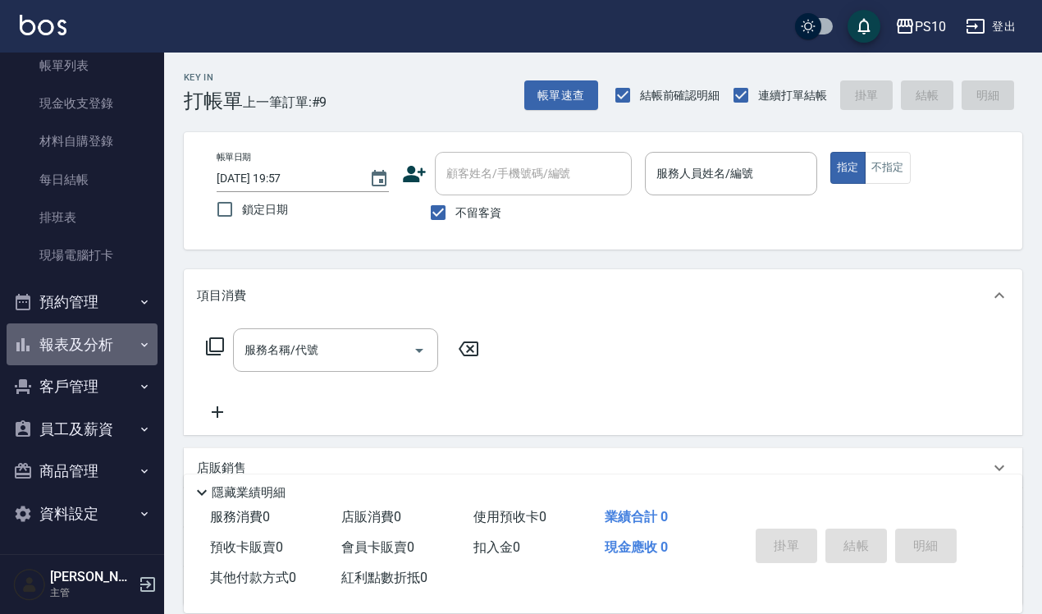
click at [105, 345] on button "報表及分析" at bounding box center [82, 344] width 151 height 43
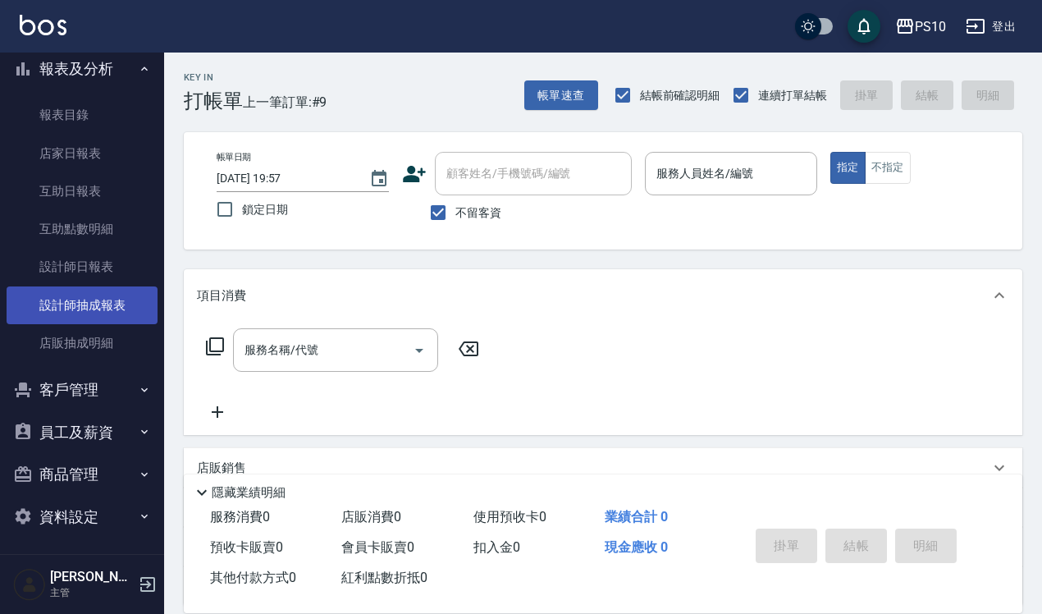
scroll to position [378, 0]
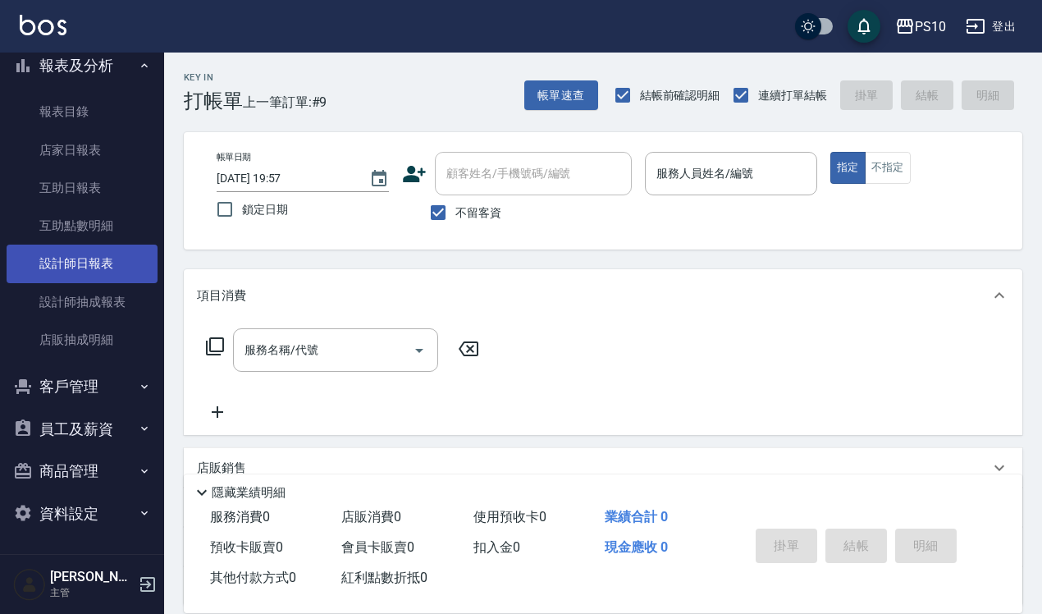
click at [96, 259] on link "設計師日報表" at bounding box center [82, 264] width 151 height 38
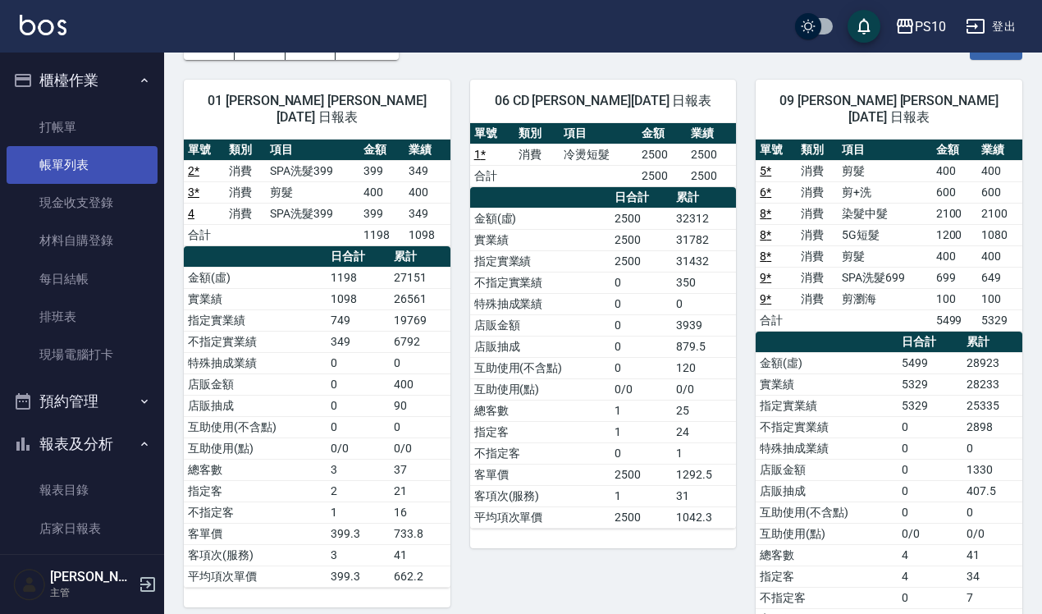
click at [117, 162] on link "帳單列表" at bounding box center [82, 165] width 151 height 38
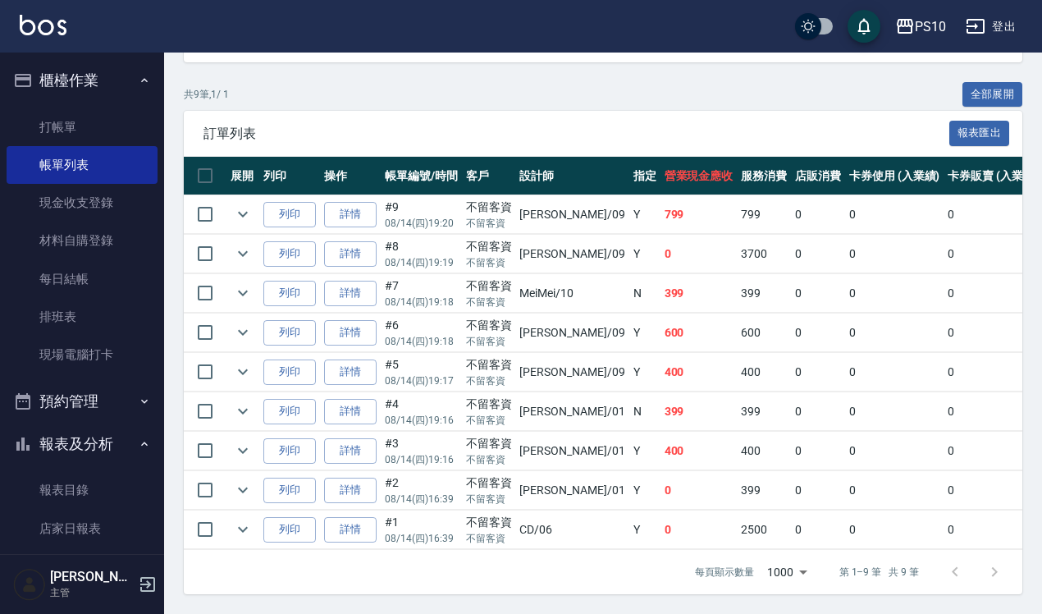
scroll to position [368, 0]
click at [126, 127] on link "打帳單" at bounding box center [82, 127] width 151 height 38
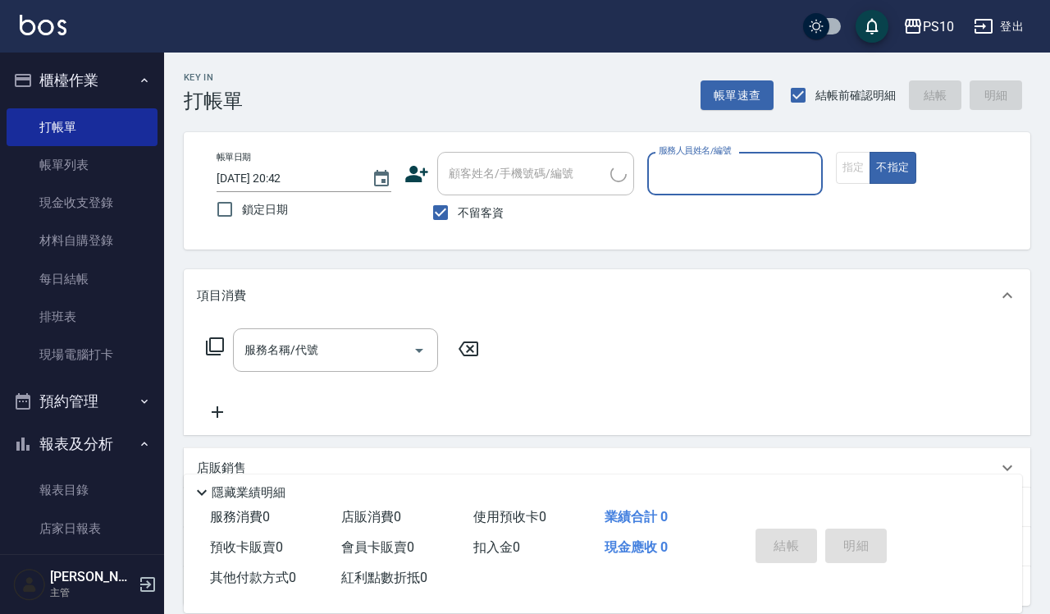
click at [772, 173] on input "服務人員姓名/編號" at bounding box center [735, 173] width 160 height 29
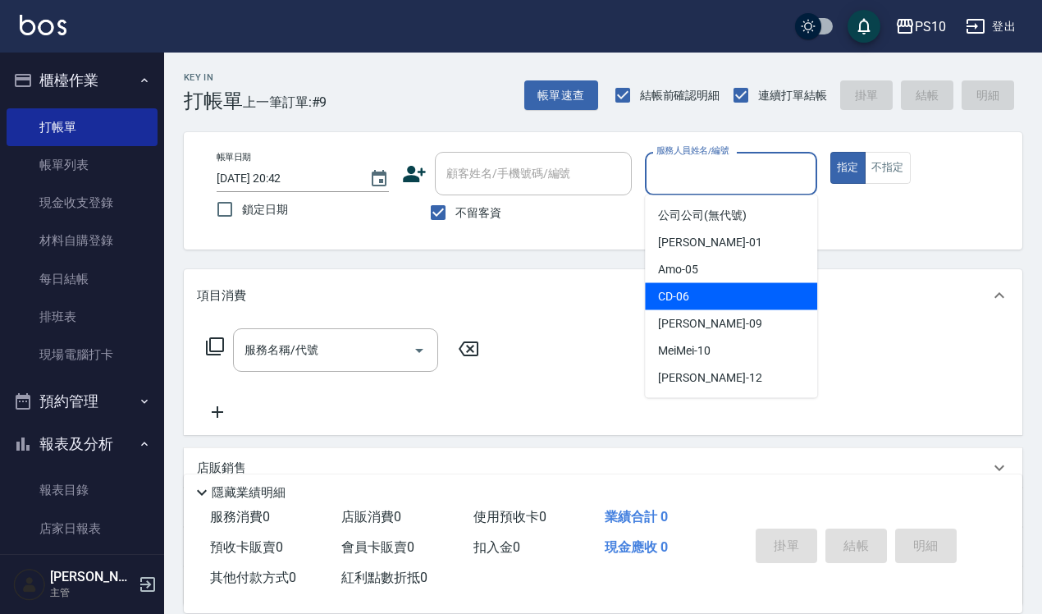
click at [690, 305] on div "CD -06" at bounding box center [731, 296] width 172 height 27
type input "CD-06"
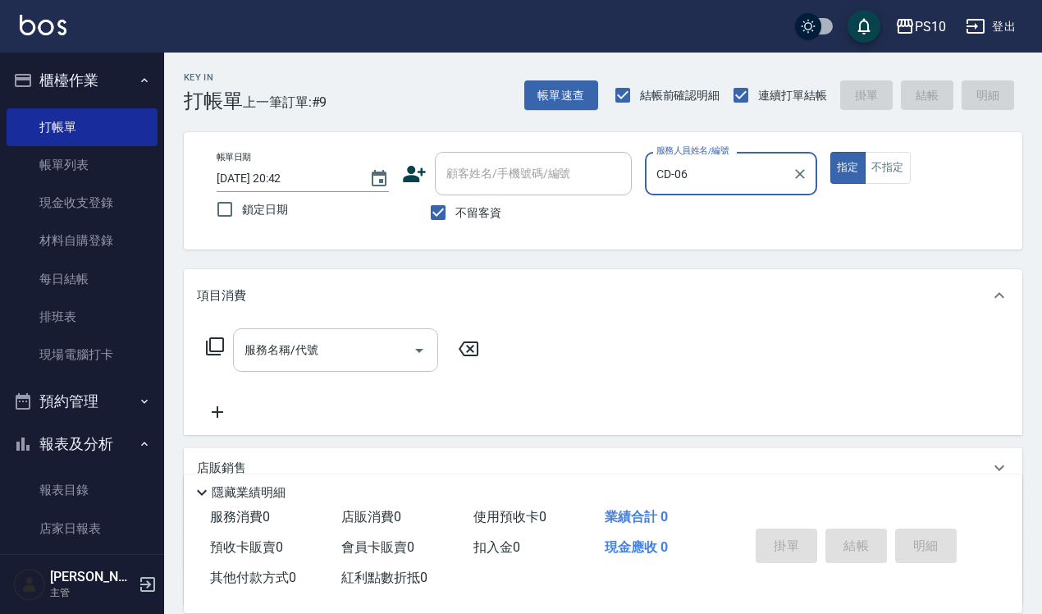
click at [326, 341] on input "服務名稱/代號" at bounding box center [323, 350] width 166 height 29
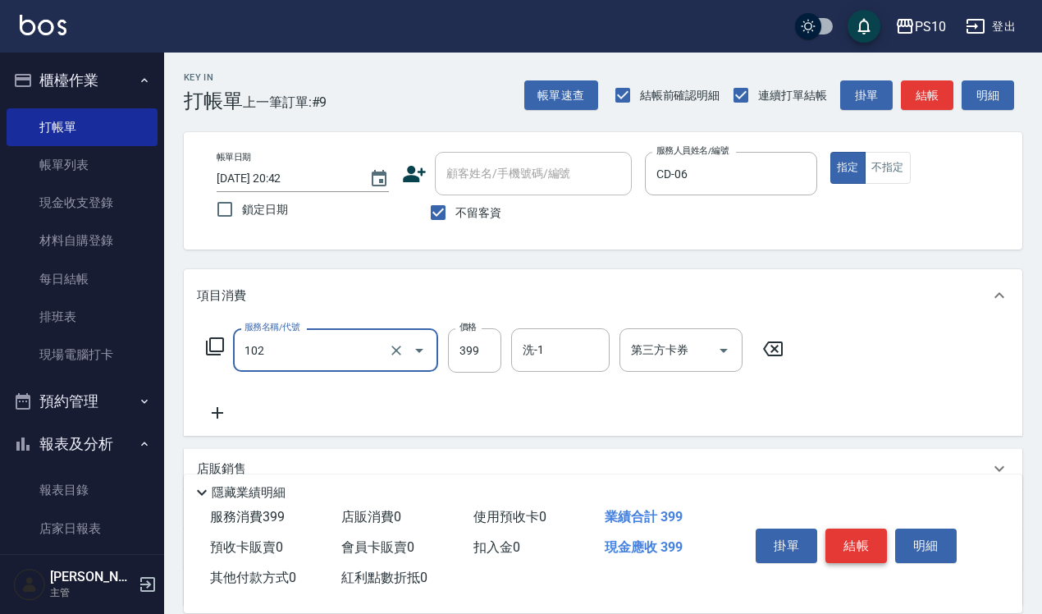
type input "SPA洗髮399(102)"
click at [867, 531] on button "結帳" at bounding box center [857, 545] width 62 height 34
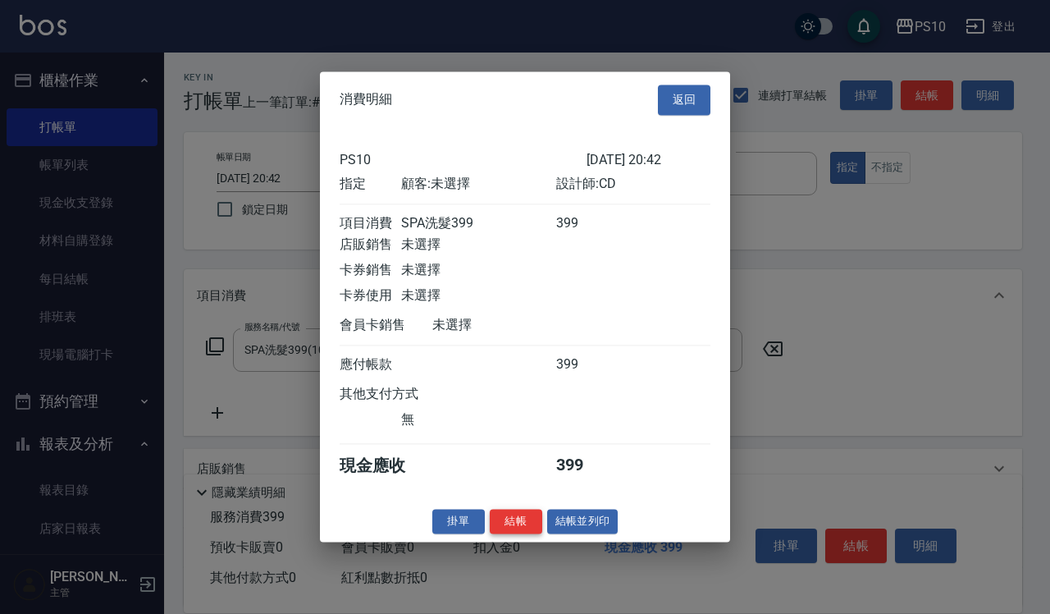
click at [515, 532] on button "結帳" at bounding box center [516, 521] width 53 height 25
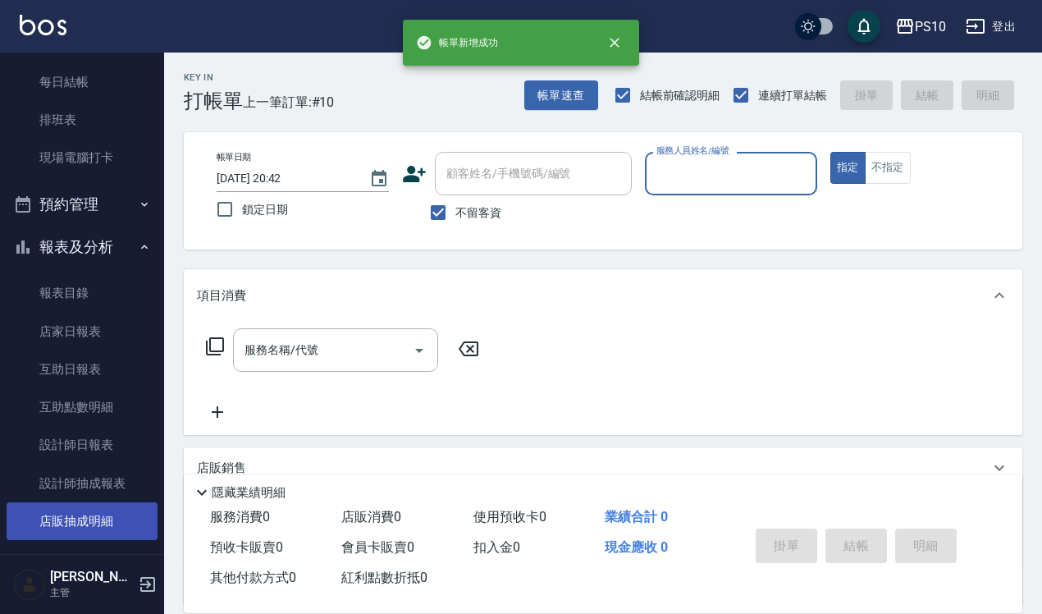
scroll to position [378, 0]
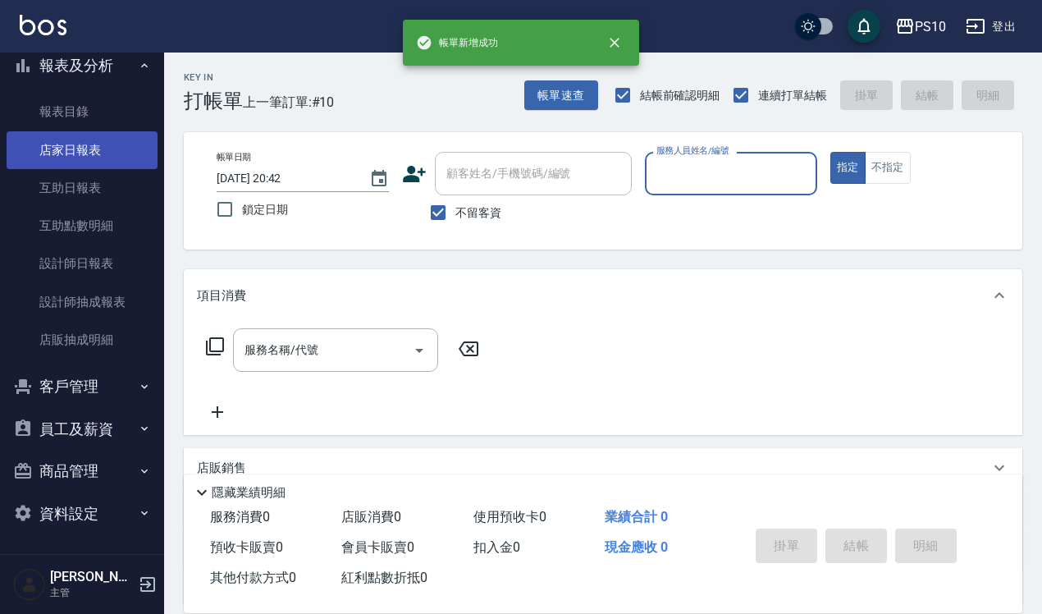
click at [92, 144] on link "店家日報表" at bounding box center [82, 150] width 151 height 38
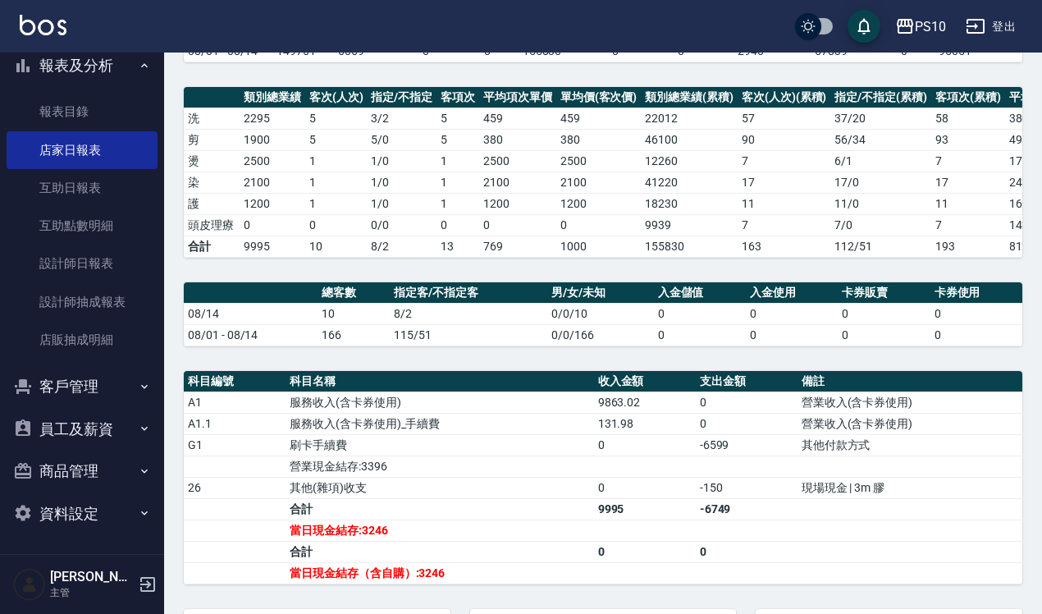
scroll to position [383, 0]
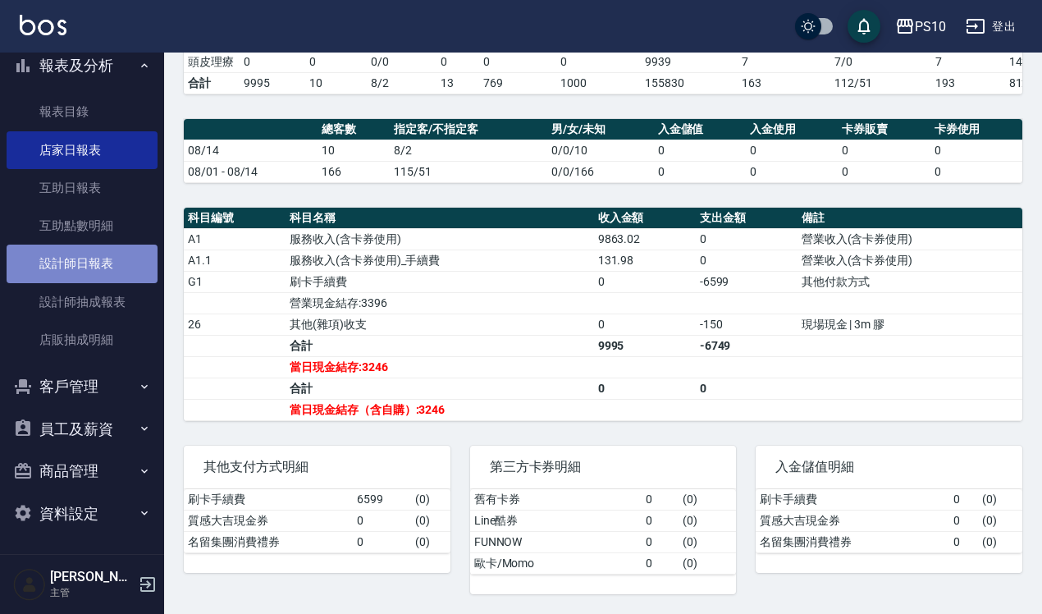
click at [96, 275] on link "設計師日報表" at bounding box center [82, 264] width 151 height 38
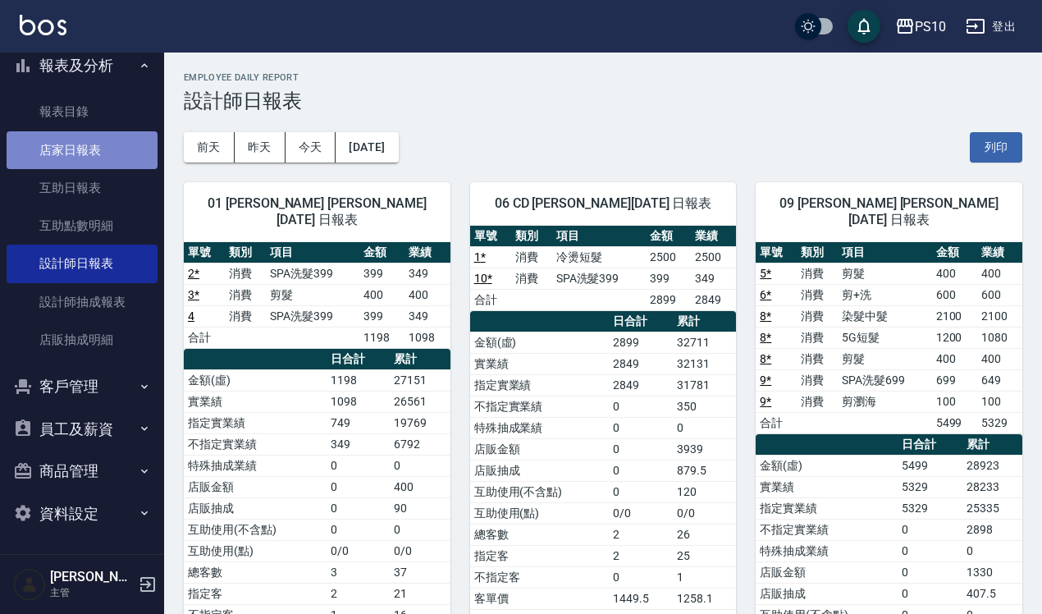
click at [111, 145] on link "店家日報表" at bounding box center [82, 150] width 151 height 38
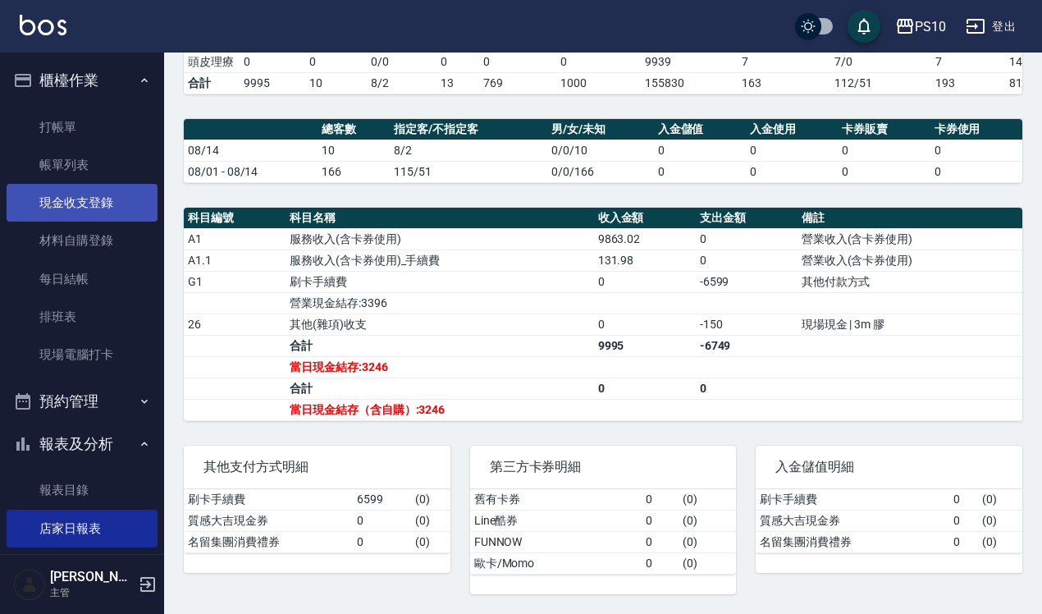
click at [120, 209] on link "現金收支登錄" at bounding box center [82, 203] width 151 height 38
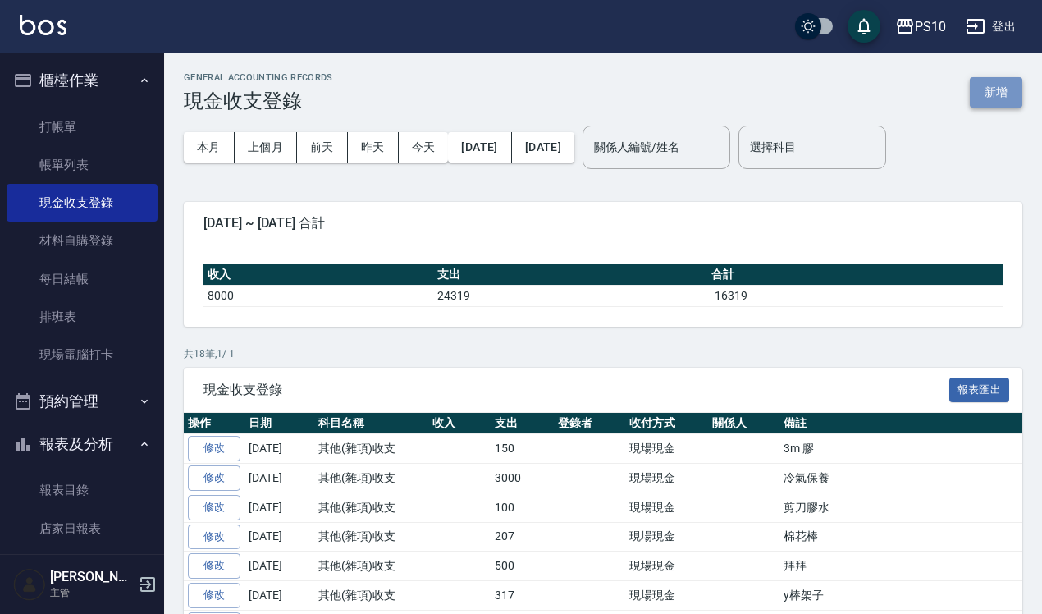
click at [1013, 80] on button "新增" at bounding box center [996, 92] width 53 height 30
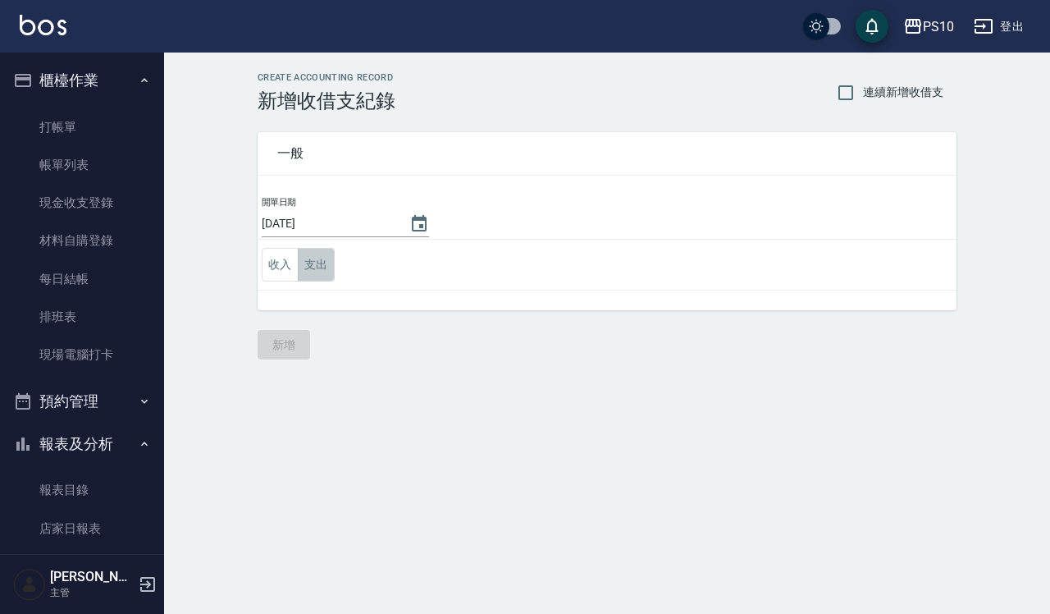
click at [318, 268] on button "支出" at bounding box center [316, 265] width 37 height 34
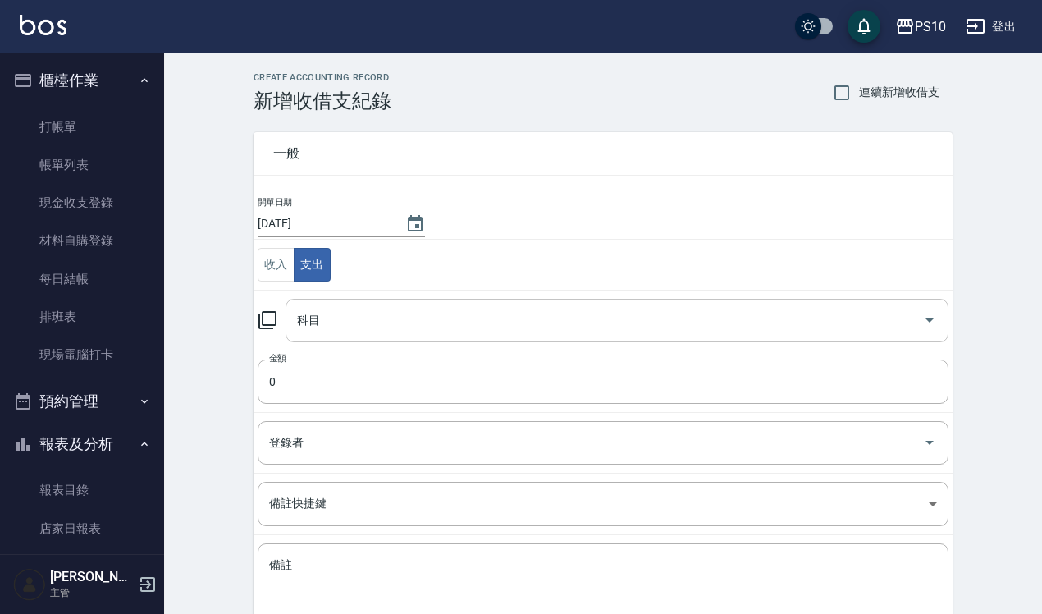
click at [337, 318] on input "科目" at bounding box center [605, 320] width 624 height 29
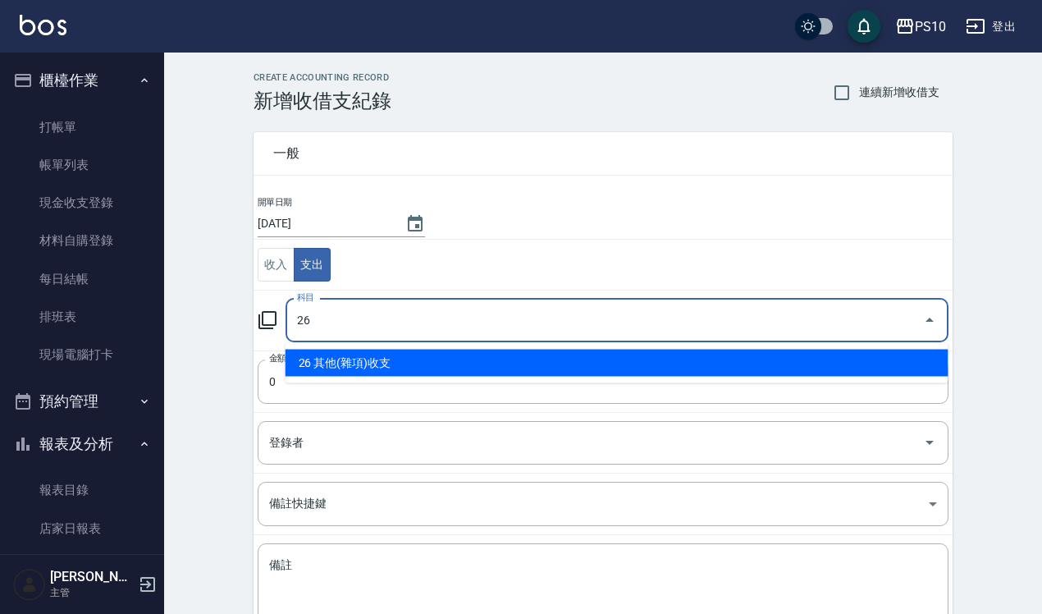
click at [369, 358] on li "26 其他(雜項)收支" at bounding box center [617, 363] width 663 height 27
type input "26 其他(雜項)收支"
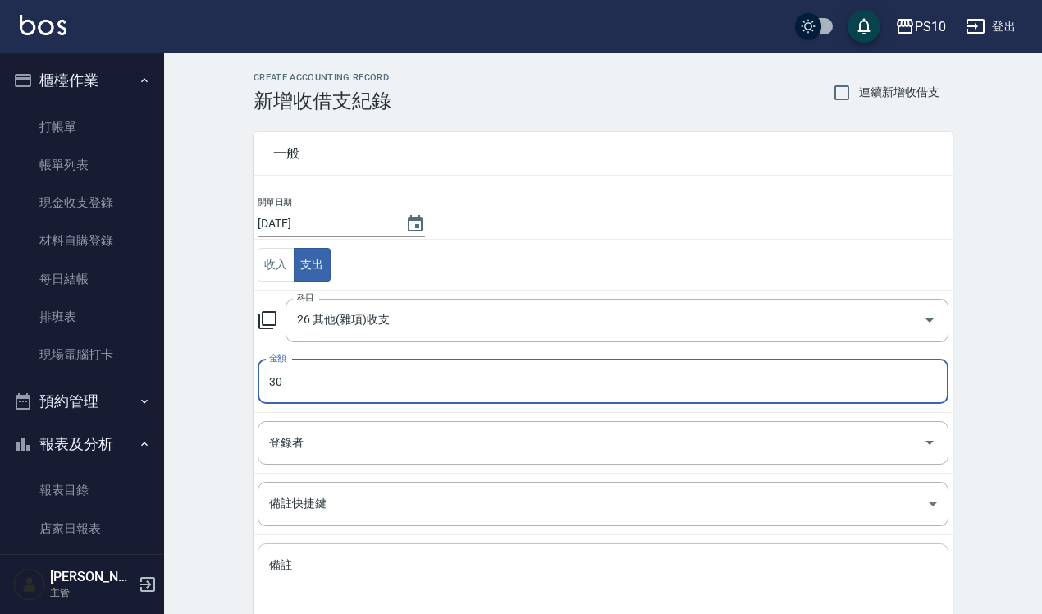
type input "30"
click at [342, 579] on textarea "備註" at bounding box center [603, 585] width 668 height 56
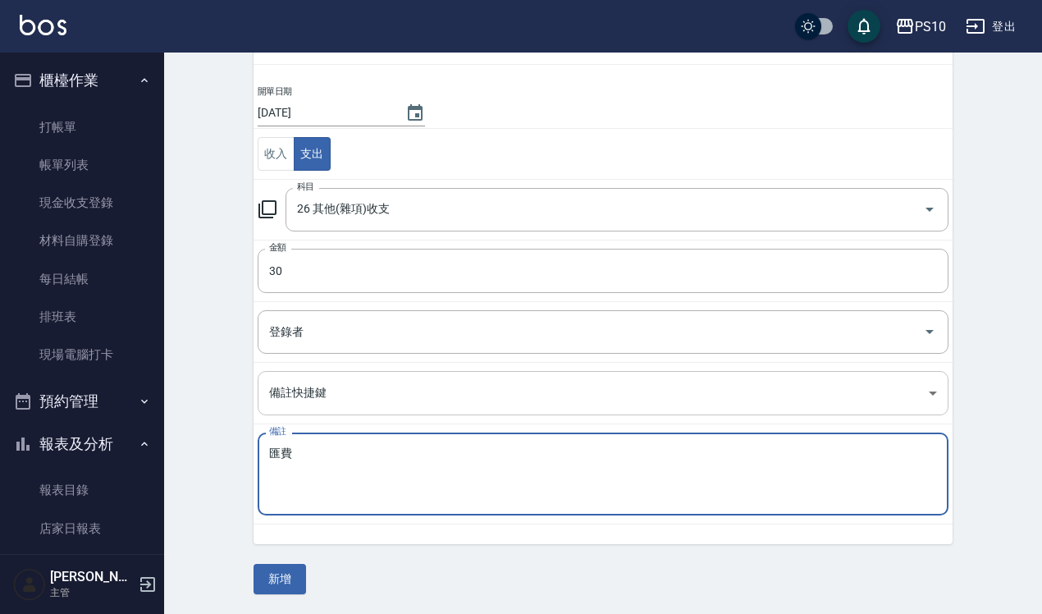
scroll to position [112, 0]
type textarea "匯費"
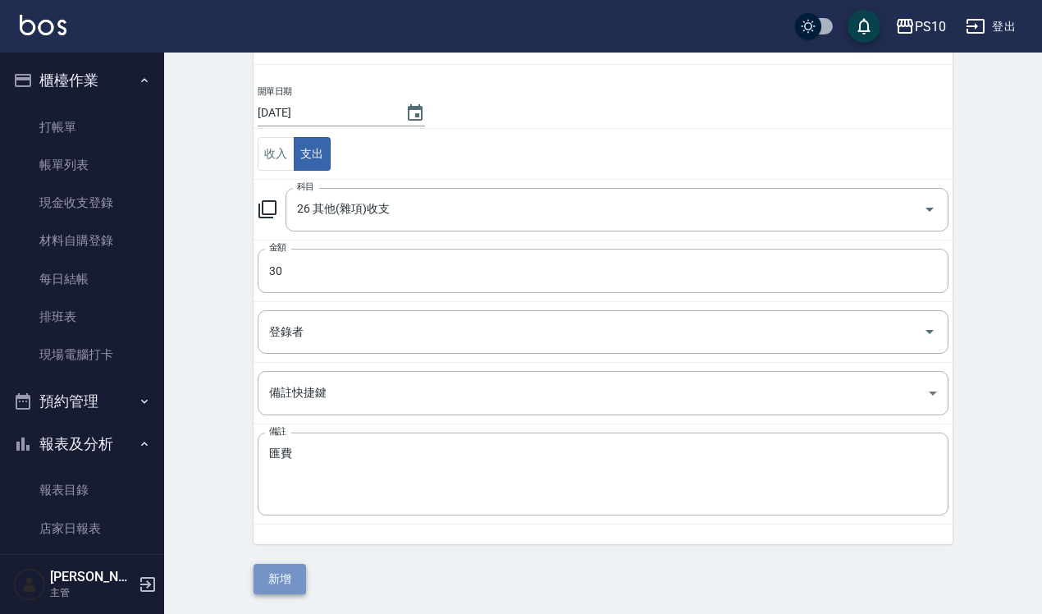
click at [288, 584] on button "新增" at bounding box center [280, 579] width 53 height 30
